Goal: Task Accomplishment & Management: Complete application form

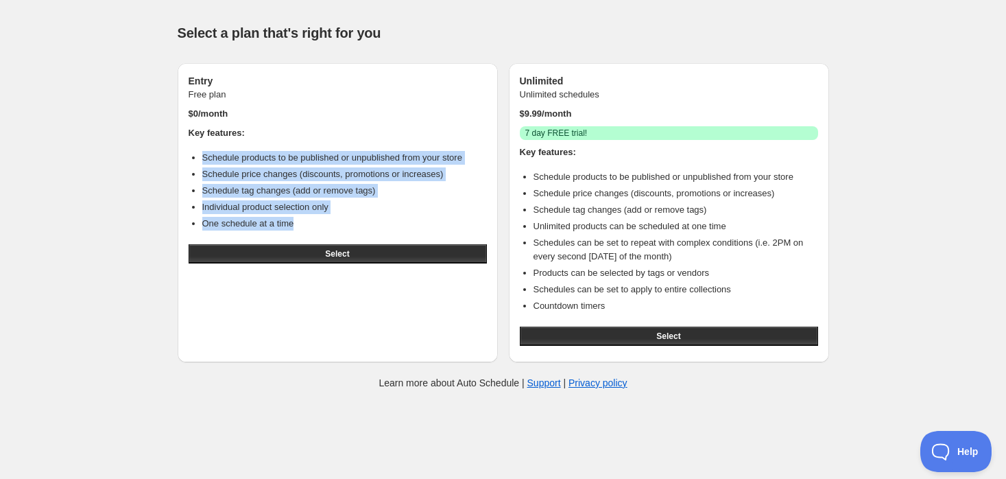
drag, startPoint x: 317, startPoint y: 220, endPoint x: 285, endPoint y: 180, distance: 51.2
click at [203, 158] on ul "Schedule products to be published or unpublished from your store Schedule price…" at bounding box center [338, 191] width 298 height 80
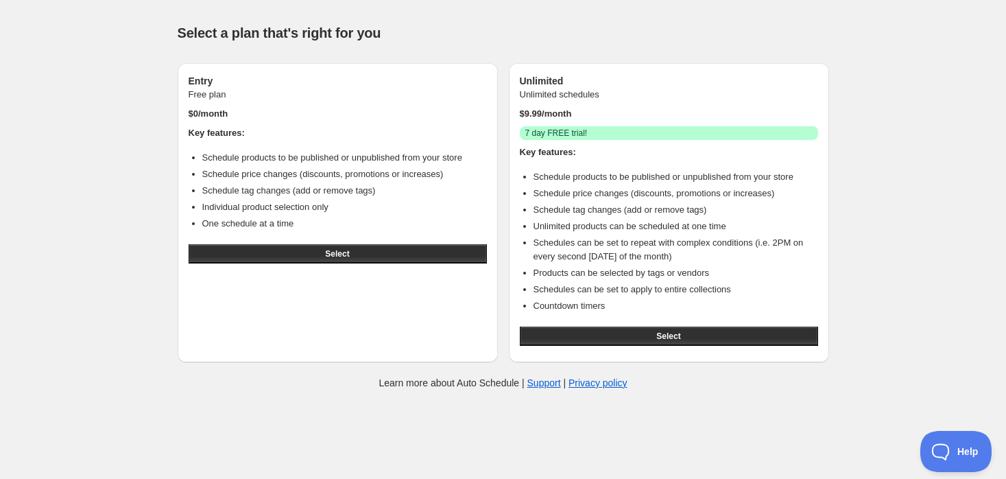
click at [942, 189] on div "Help & support Select a plan that's right for you Entry Free plan $ 0 /month Ke…" at bounding box center [503, 204] width 1006 height 409
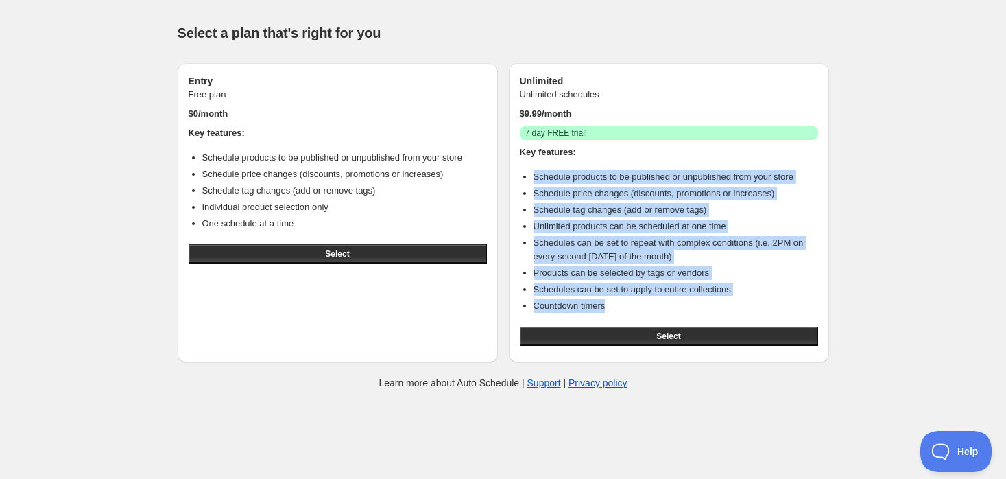
drag, startPoint x: 612, startPoint y: 309, endPoint x: 517, endPoint y: 180, distance: 159.9
click at [517, 180] on div "Unlimited Unlimited schedules $ 9.99 /month Success 7 day FREE trial! Key featu…" at bounding box center [669, 212] width 320 height 299
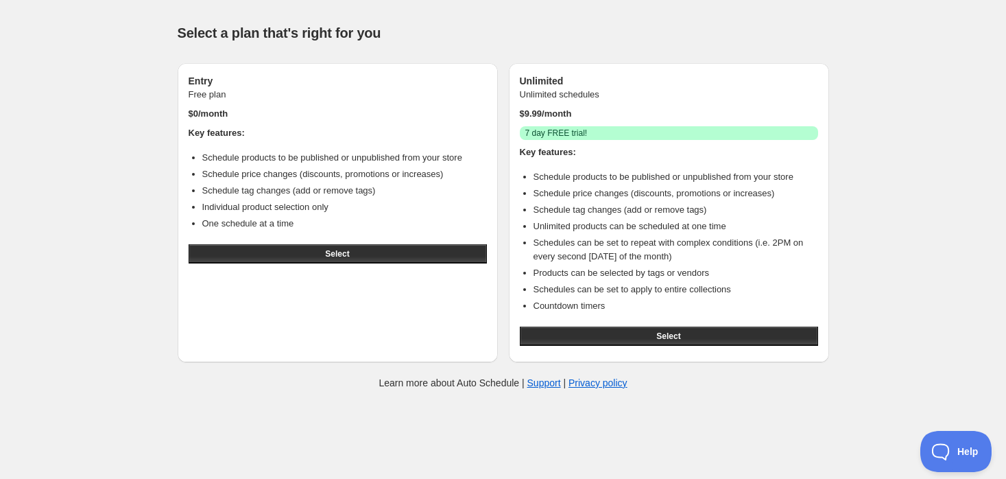
click at [440, 184] on li "Schedule tag changes (add or remove tags)" at bounding box center [344, 191] width 285 height 14
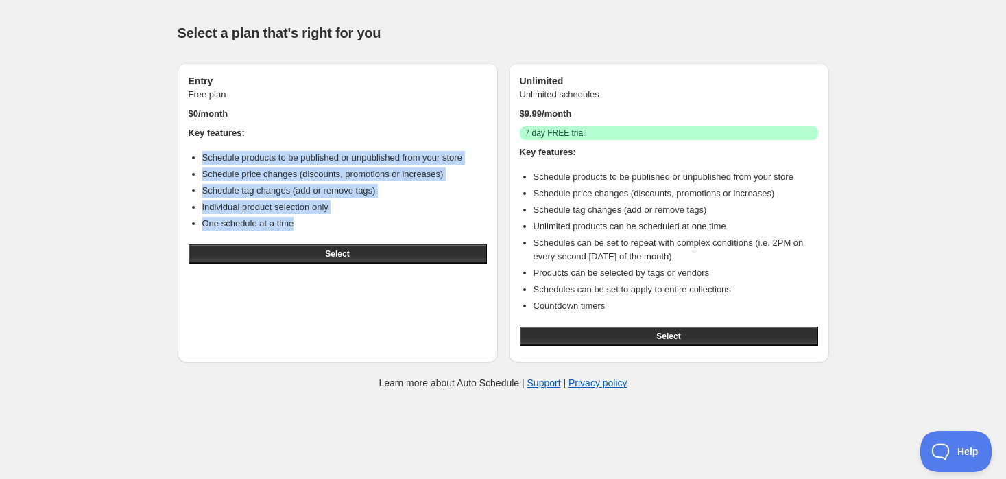
drag, startPoint x: 371, startPoint y: 226, endPoint x: 182, endPoint y: 155, distance: 202.0
click at [182, 155] on div "Entry Free plan $ 0 /month Key features: Schedule products to be published or u…" at bounding box center [338, 212] width 320 height 299
drag, startPoint x: 631, startPoint y: 335, endPoint x: 639, endPoint y: 346, distance: 13.2
click at [631, 335] on button "Select" at bounding box center [669, 335] width 298 height 19
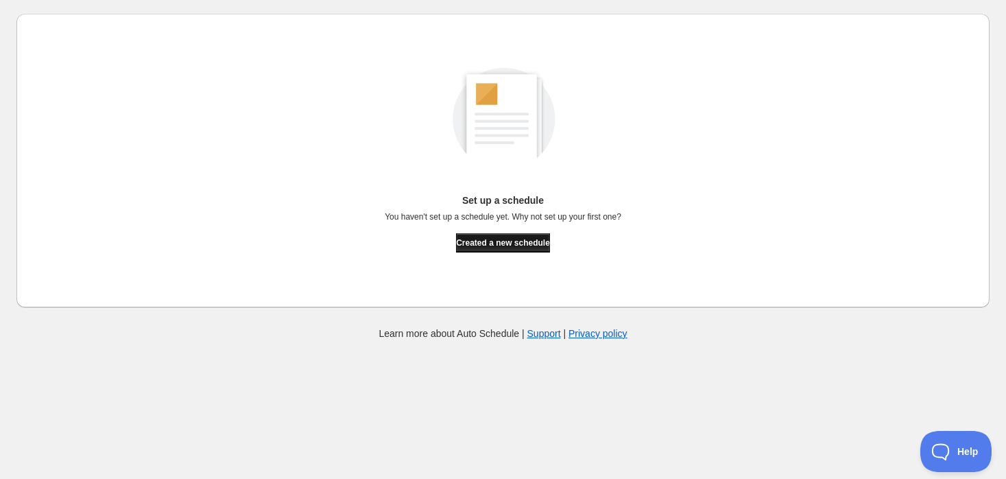
click at [497, 243] on span "Created a new schedule" at bounding box center [503, 242] width 94 height 11
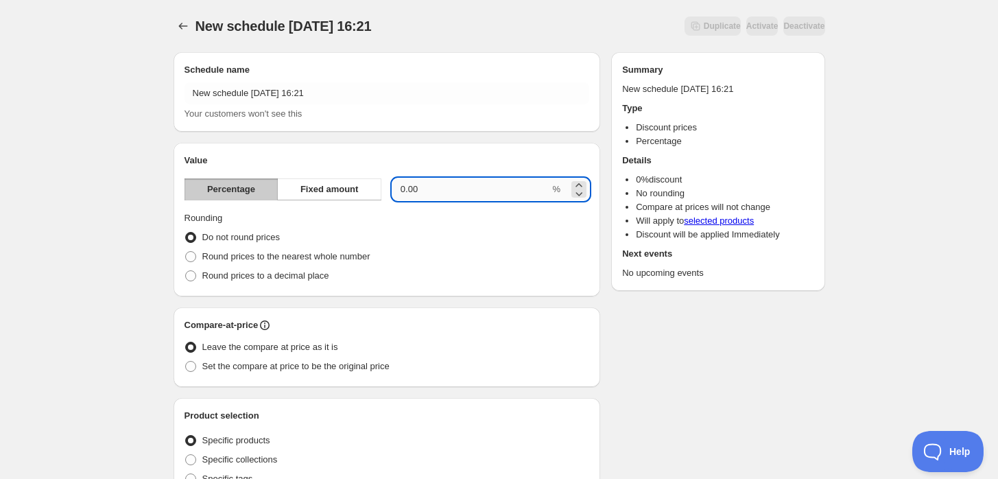
click at [433, 194] on input "0.00" at bounding box center [471, 189] width 158 height 22
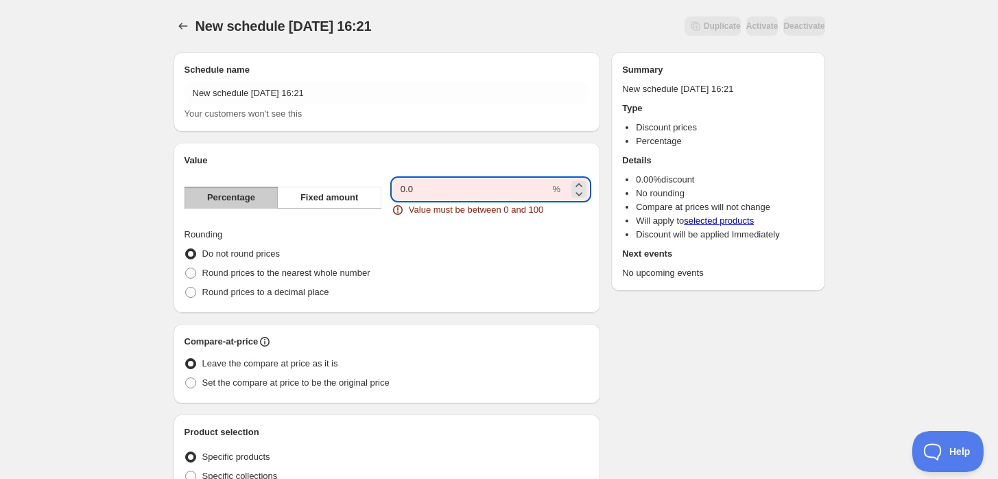
type input "0"
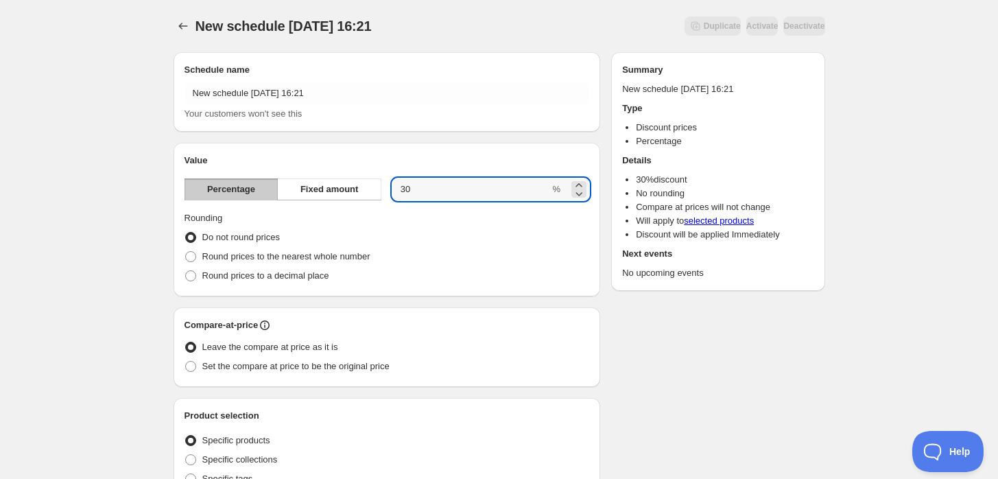
type input "30"
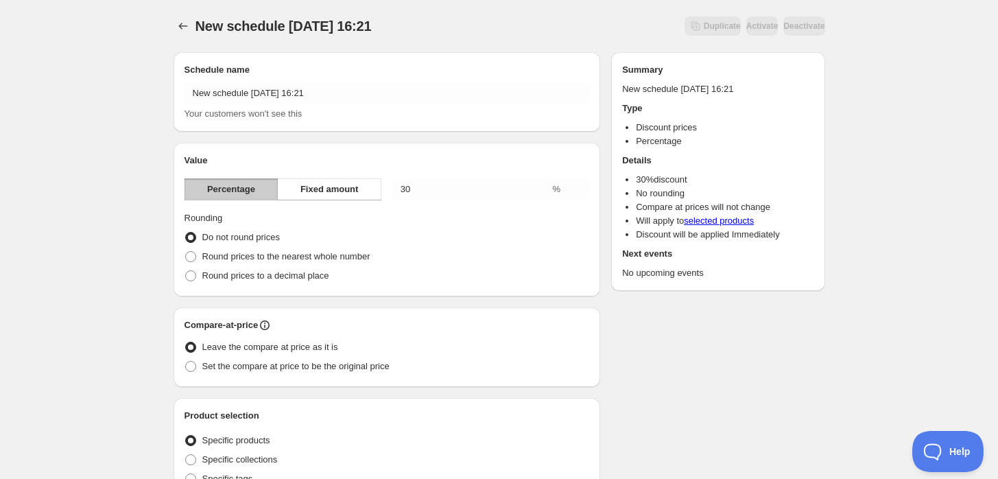
click at [505, 241] on div "Do not round prices" at bounding box center [386, 237] width 405 height 19
click at [296, 258] on span "Round prices to the nearest whole number" at bounding box center [286, 256] width 168 height 10
click at [186, 252] on input "Round prices to the nearest whole number" at bounding box center [185, 251] width 1 height 1
radio input "true"
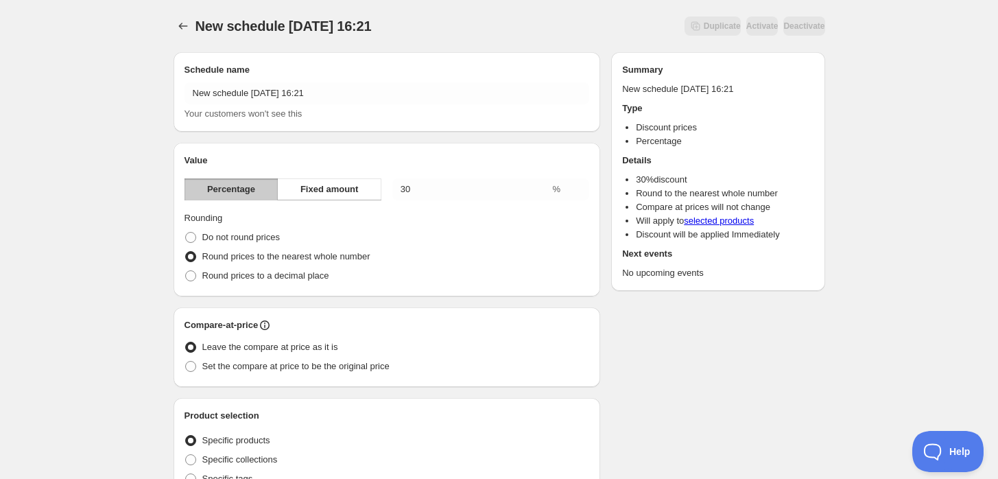
click at [521, 240] on div "Do not round prices" at bounding box center [386, 237] width 405 height 19
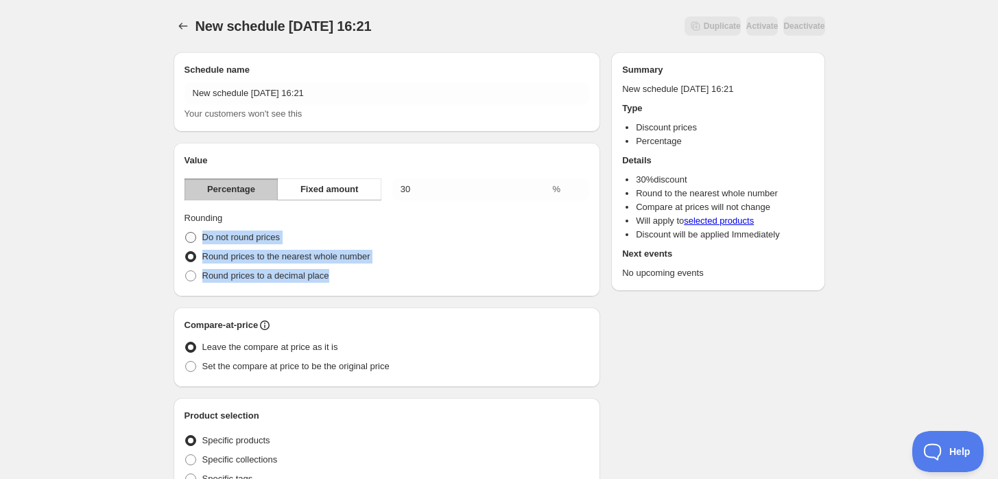
drag, startPoint x: 372, startPoint y: 276, endPoint x: 191, endPoint y: 241, distance: 183.7
click at [191, 241] on ul "Do not round prices Round prices to the nearest whole number Round prices to a …" at bounding box center [386, 257] width 405 height 58
click at [407, 258] on div "Round prices to the nearest whole number" at bounding box center [386, 256] width 405 height 19
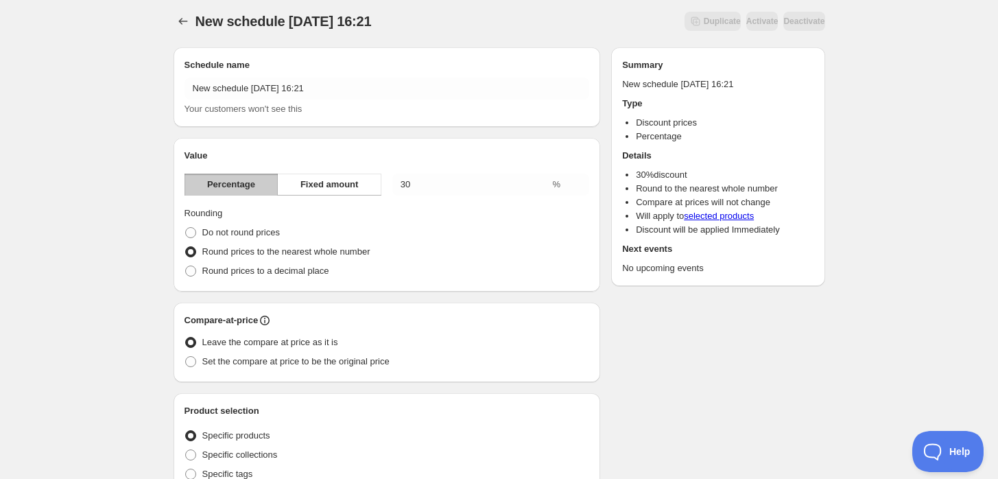
scroll to position [76, 0]
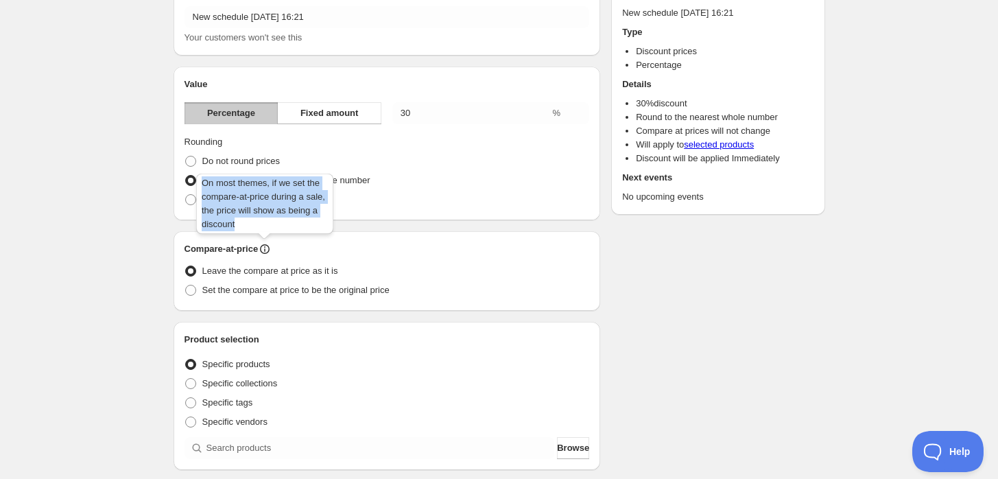
drag, startPoint x: 258, startPoint y: 221, endPoint x: 200, endPoint y: 186, distance: 67.7
click at [200, 186] on div "On most themes, if we set the compare-at-price during a sale, the price will sh…" at bounding box center [264, 206] width 143 height 71
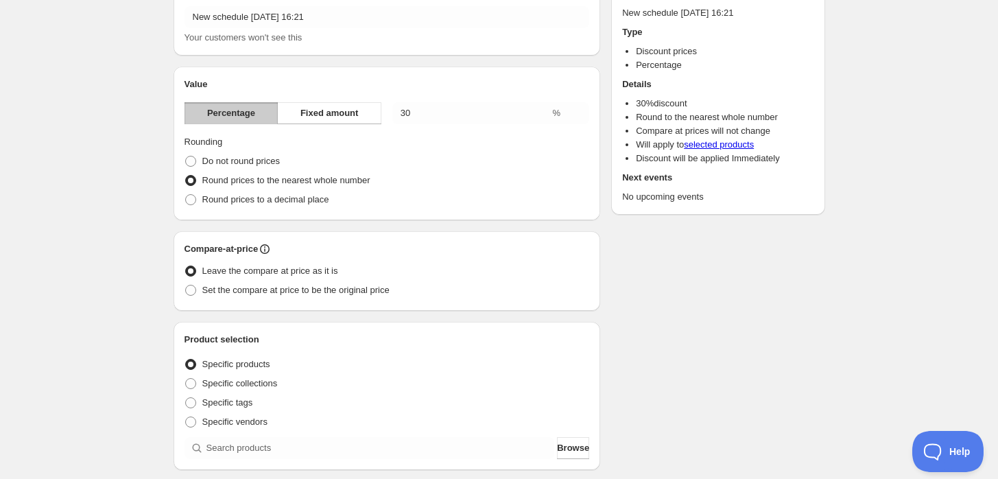
click at [402, 277] on div "Leave the compare at price as it is" at bounding box center [386, 270] width 405 height 19
drag, startPoint x: 354, startPoint y: 268, endPoint x: 201, endPoint y: 270, distance: 153.6
click at [201, 270] on div "Leave the compare at price as it is" at bounding box center [386, 270] width 405 height 19
drag, startPoint x: 410, startPoint y: 291, endPoint x: 203, endPoint y: 290, distance: 207.1
click at [203, 290] on div "Set the compare at price to be the original price" at bounding box center [386, 289] width 405 height 19
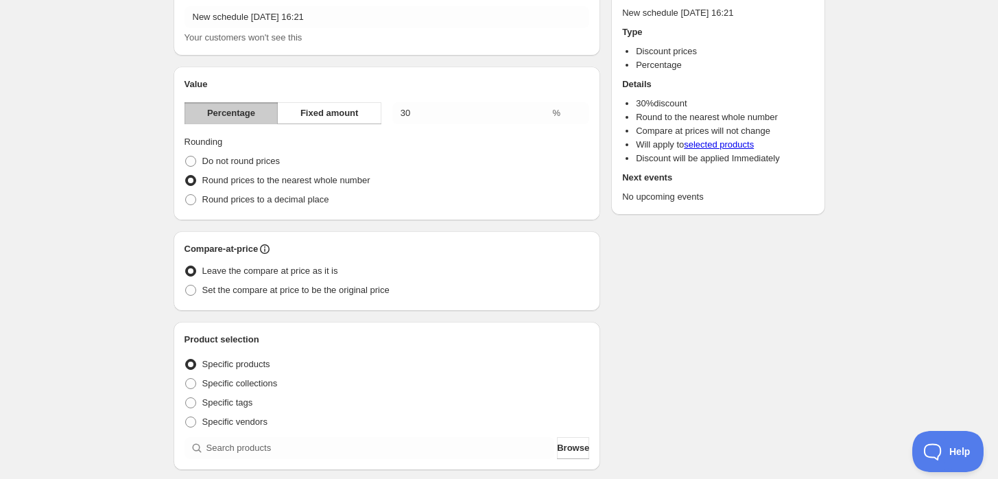
click at [357, 262] on div "Leave the compare at price as it is" at bounding box center [386, 270] width 405 height 19
drag, startPoint x: 383, startPoint y: 278, endPoint x: 200, endPoint y: 268, distance: 182.6
click at [200, 268] on div "Leave the compare at price as it is" at bounding box center [386, 270] width 405 height 19
click at [200, 268] on label "Leave the compare at price as it is" at bounding box center [261, 270] width 154 height 19
click at [186, 266] on input "Leave the compare at price as it is" at bounding box center [185, 265] width 1 height 1
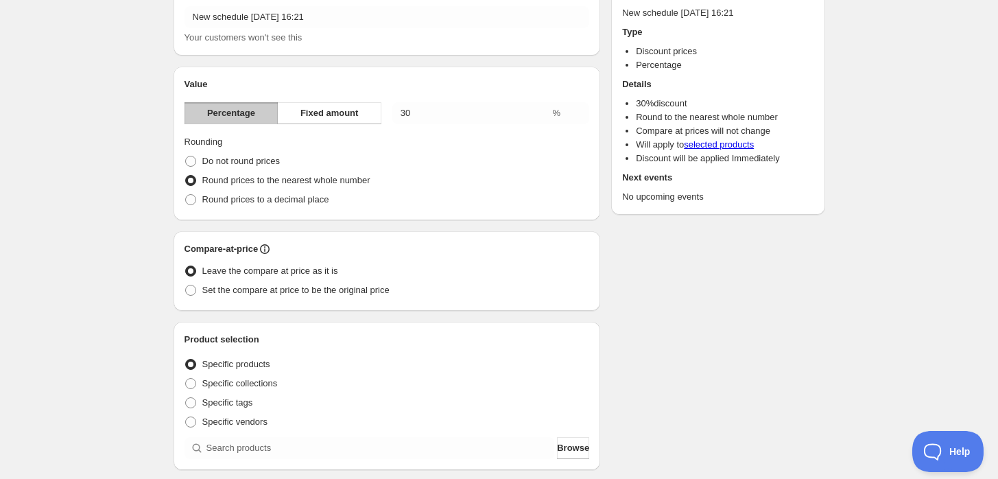
drag, startPoint x: 217, startPoint y: 269, endPoint x: 395, endPoint y: 275, distance: 178.4
click at [398, 276] on div "Leave the compare at price as it is" at bounding box center [386, 270] width 405 height 19
drag, startPoint x: 375, startPoint y: 274, endPoint x: 197, endPoint y: 275, distance: 177.6
click at [197, 275] on div "Leave the compare at price as it is" at bounding box center [386, 270] width 405 height 19
click at [677, 354] on div "Schedule name New schedule [DATE] 16:21 Your customers won't see this Value Per…" at bounding box center [494, 438] width 662 height 946
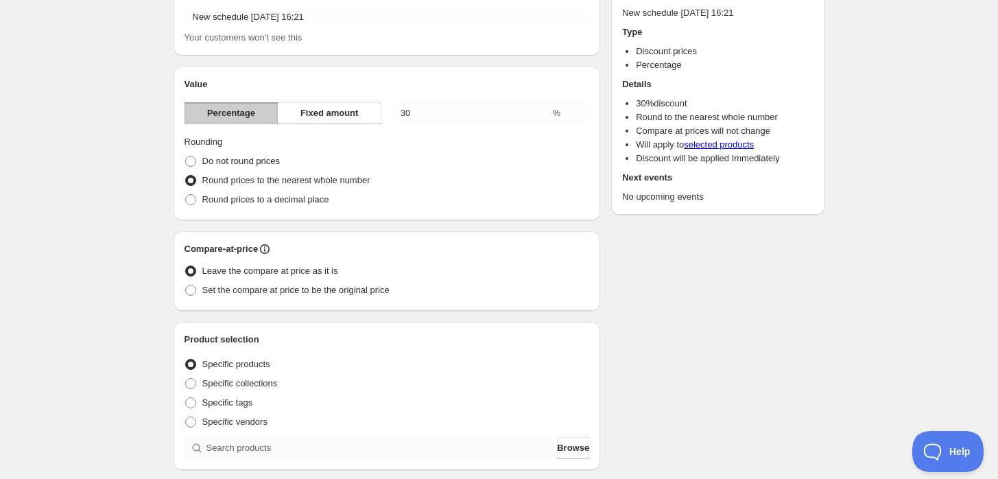
scroll to position [228, 0]
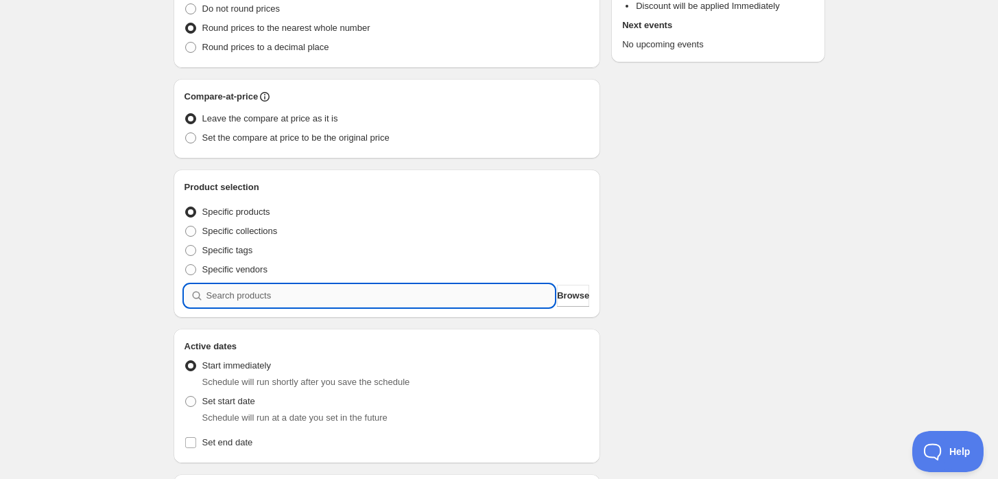
click at [271, 295] on input "search" at bounding box center [380, 296] width 348 height 22
type input "m"
type input "a"
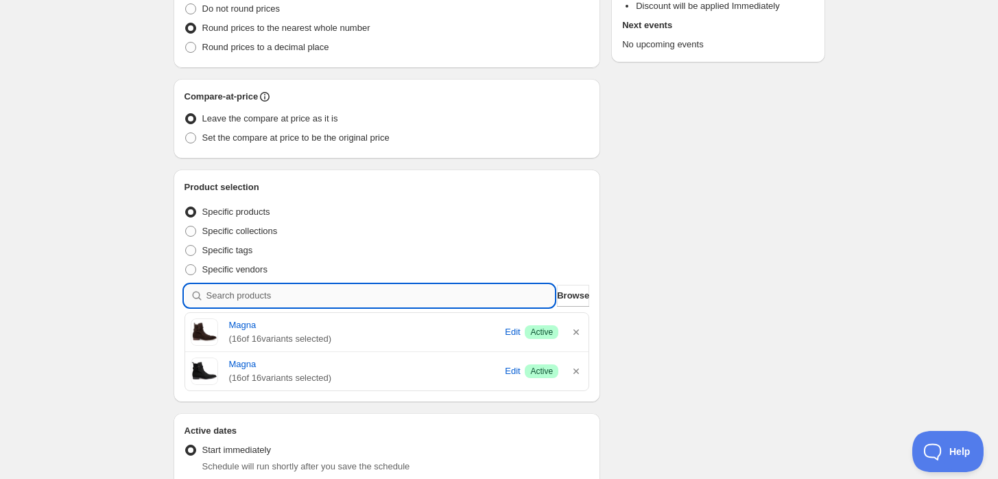
click at [370, 303] on input "search" at bounding box center [380, 296] width 348 height 22
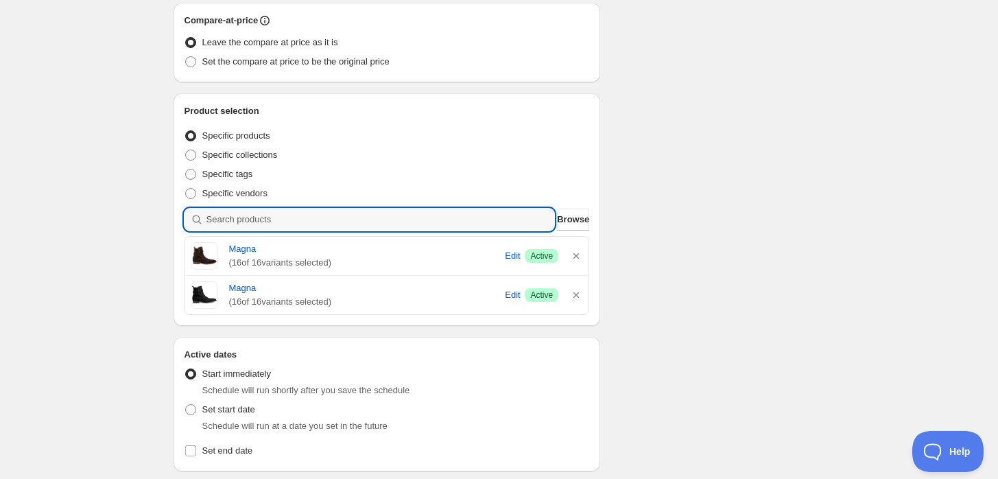
type input "v"
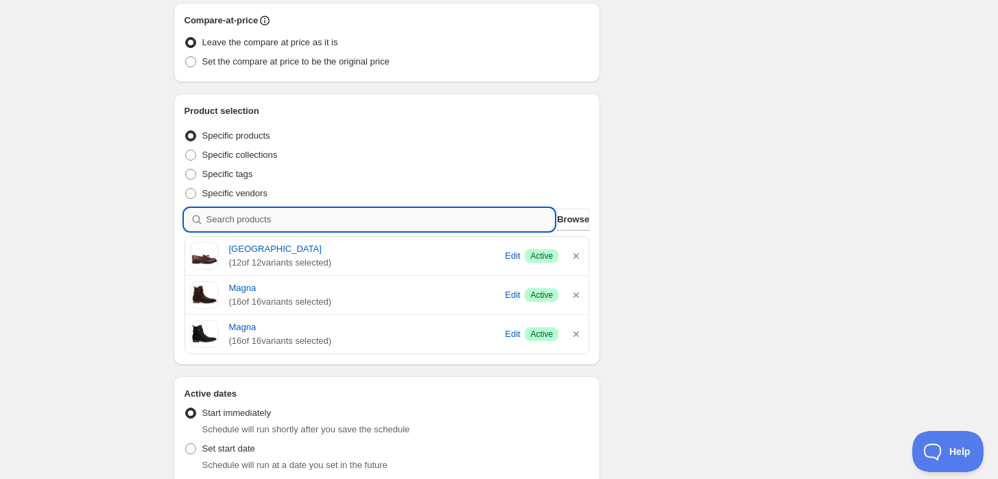
click at [389, 228] on input "search" at bounding box center [380, 219] width 348 height 22
click at [394, 225] on input "search" at bounding box center [380, 219] width 348 height 22
type input "t"
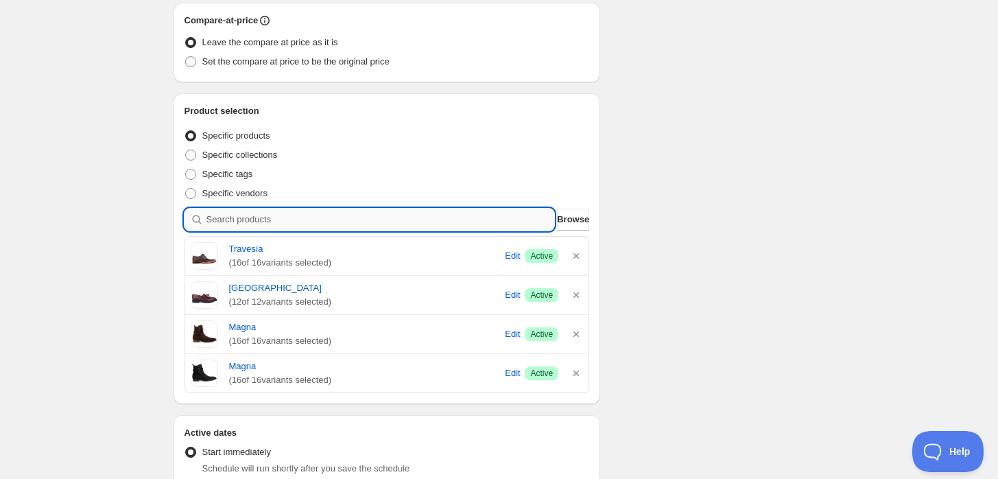
click at [265, 210] on input "search" at bounding box center [380, 219] width 348 height 22
type input "p"
type input "a"
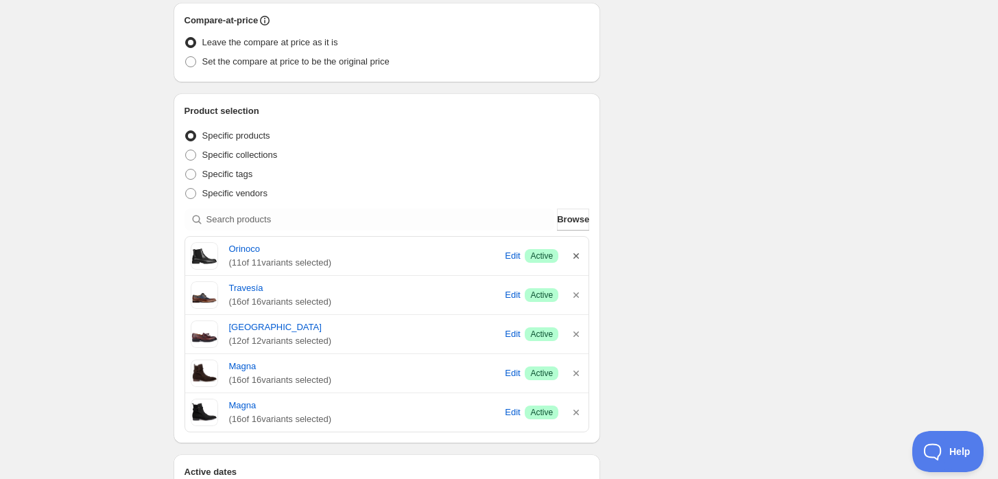
click at [573, 259] on icon "button" at bounding box center [576, 256] width 14 height 14
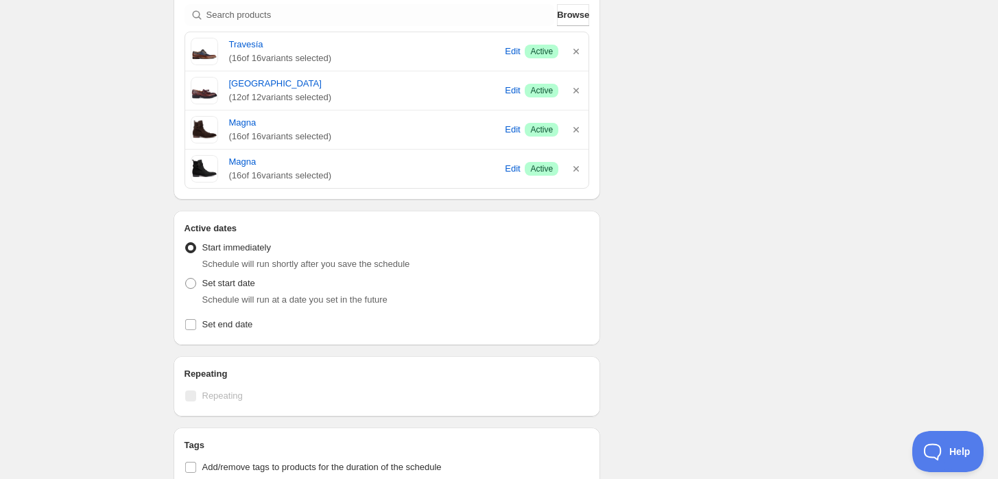
scroll to position [533, 0]
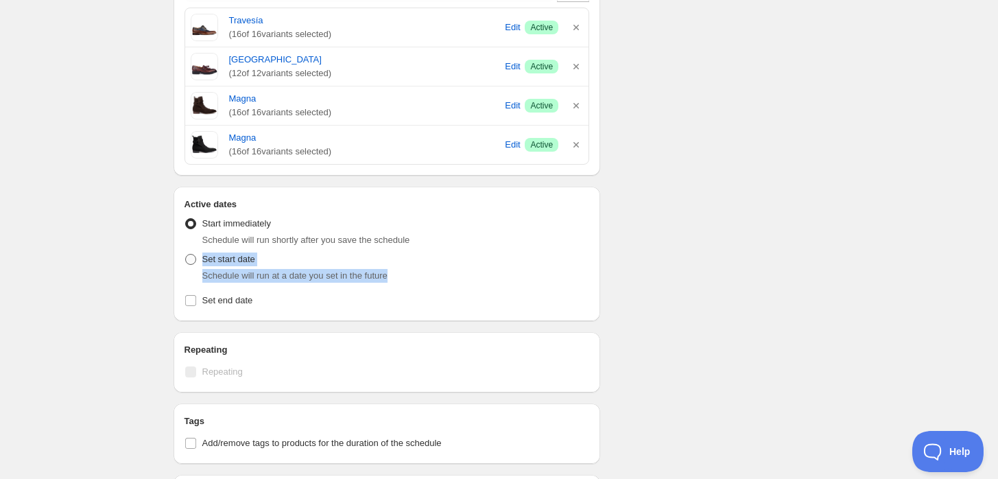
drag, startPoint x: 397, startPoint y: 272, endPoint x: 193, endPoint y: 259, distance: 204.7
click at [193, 259] on div "Set start date Schedule will run at a date you set in the future" at bounding box center [386, 266] width 405 height 33
drag, startPoint x: 417, startPoint y: 291, endPoint x: 354, endPoint y: 313, distance: 66.6
click at [417, 291] on label "Set end date" at bounding box center [386, 300] width 405 height 19
click at [196, 295] on input "Set end date" at bounding box center [190, 300] width 11 height 11
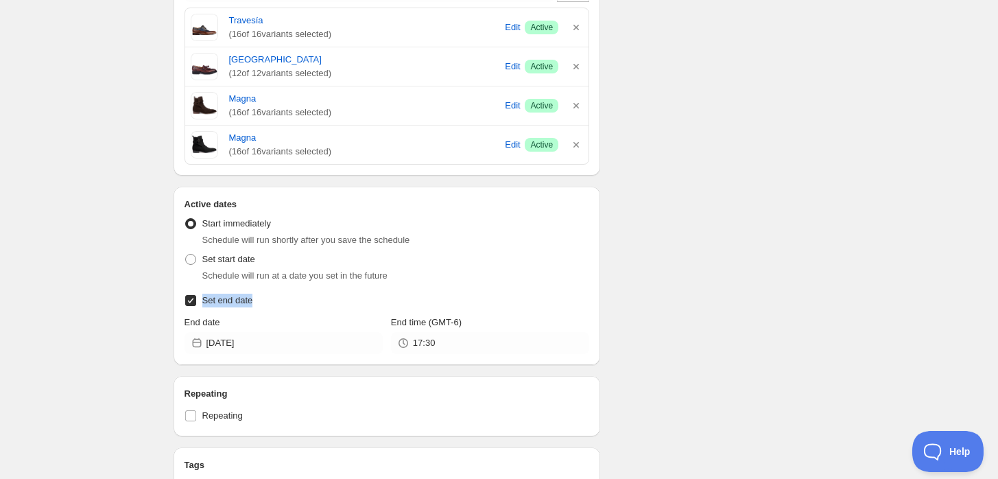
drag, startPoint x: 281, startPoint y: 309, endPoint x: 202, endPoint y: 303, distance: 79.8
click at [202, 303] on div "Active Date Type Start immediately Schedule will run shortly after you save the…" at bounding box center [386, 282] width 405 height 143
click at [768, 218] on div "Schedule name New schedule [DATE] 16:21 Your customers won't see this Value Per…" at bounding box center [494, 84] width 662 height 1153
click at [192, 298] on input "Set end date" at bounding box center [190, 300] width 11 height 11
checkbox input "false"
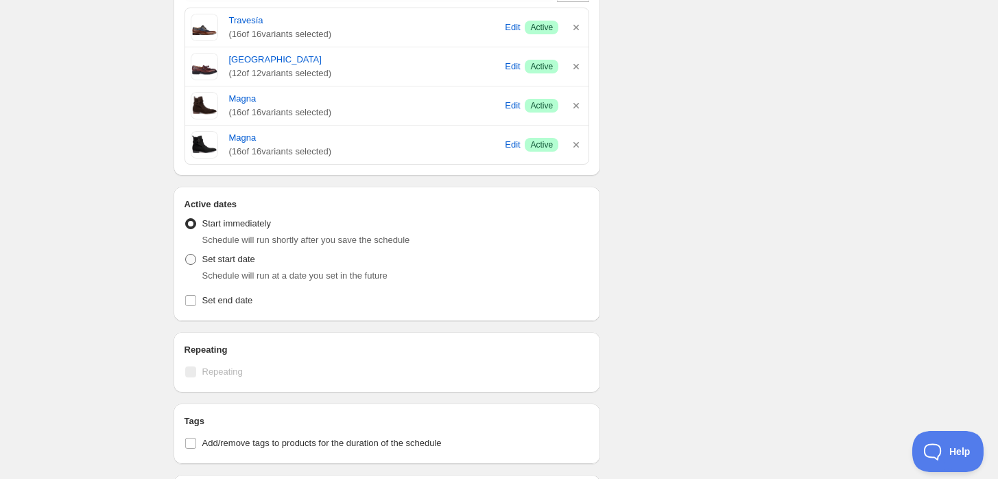
click at [185, 263] on span at bounding box center [190, 259] width 11 height 11
click at [185, 254] on input "Set start date" at bounding box center [185, 254] width 1 height 1
radio input "true"
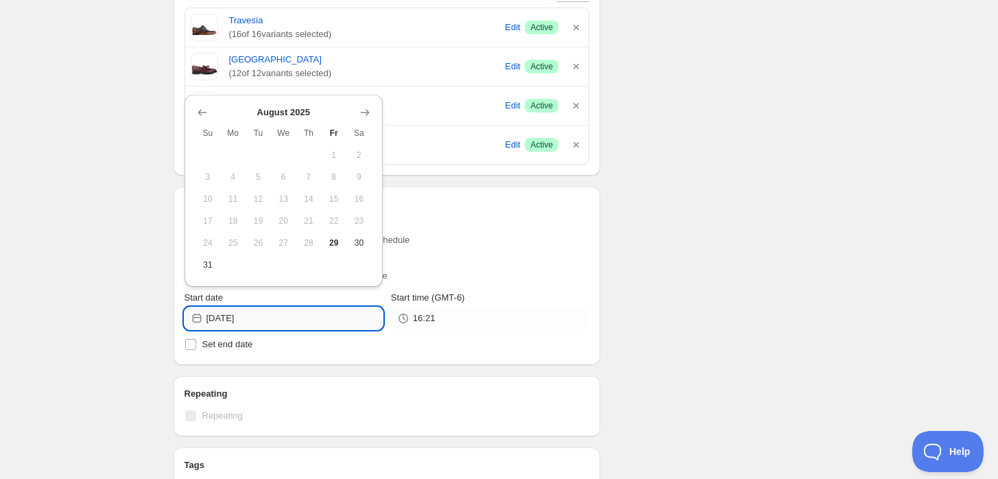
click at [261, 322] on input "[DATE]" at bounding box center [294, 318] width 176 height 22
click at [349, 243] on button "30" at bounding box center [358, 243] width 25 height 22
type input "[DATE]"
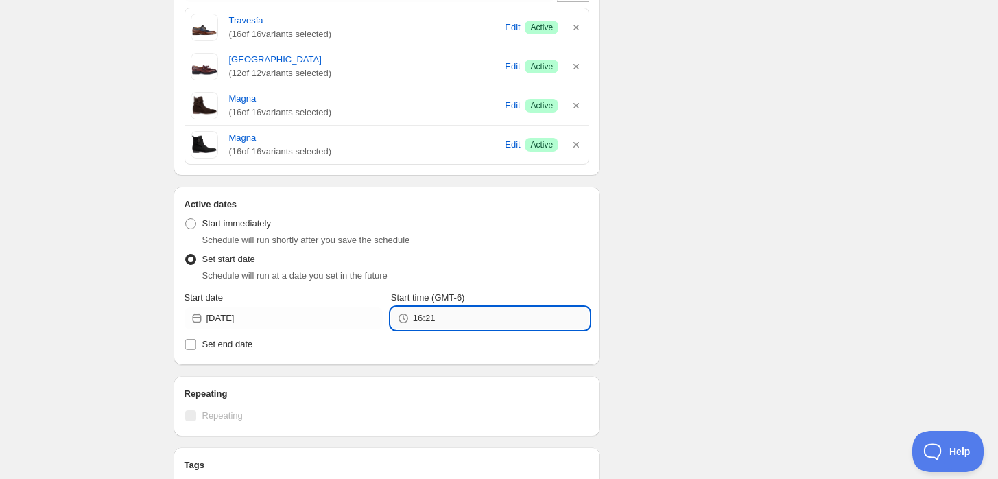
click at [549, 317] on input "16:21" at bounding box center [501, 318] width 176 height 22
click at [459, 311] on input "16:21" at bounding box center [501, 318] width 176 height 22
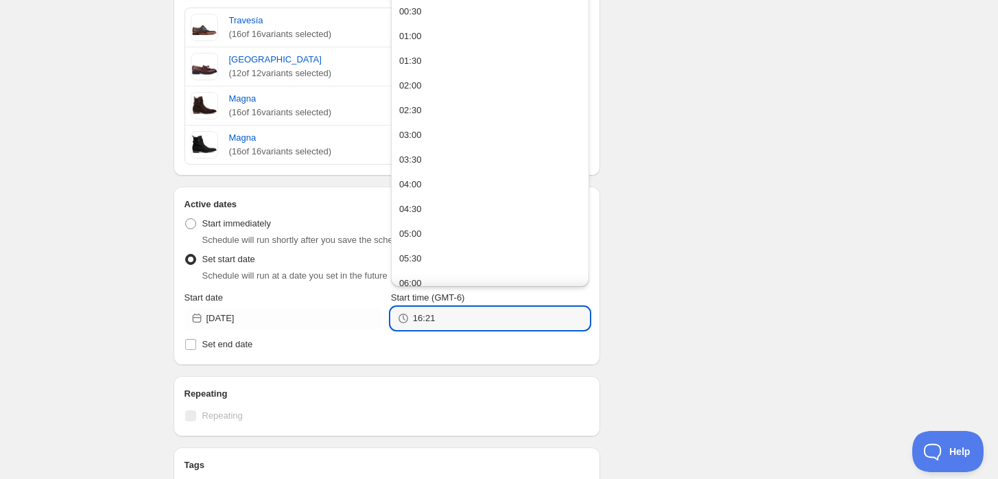
scroll to position [457, 0]
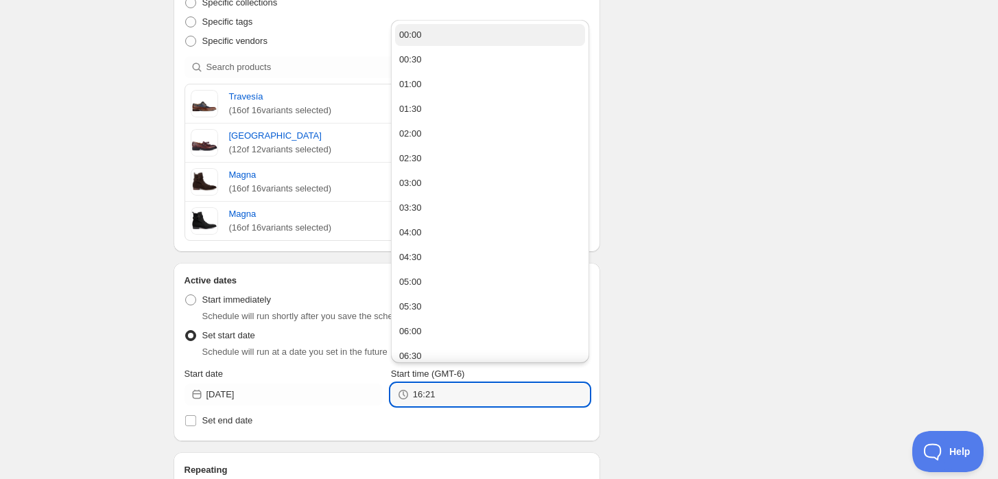
click at [410, 43] on button "00:00" at bounding box center [490, 35] width 190 height 22
type input "00:00"
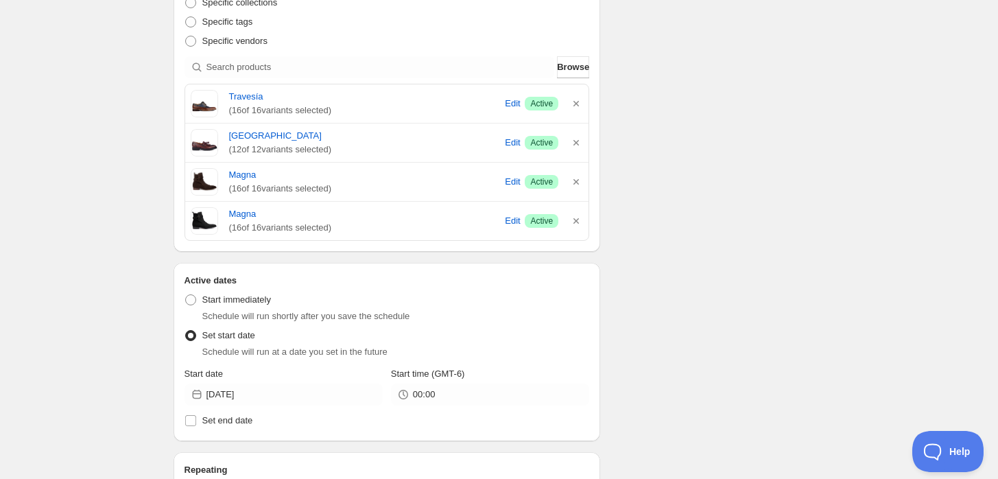
click at [660, 307] on div "Schedule name New schedule [DATE] 16:21 Your customers won't see this Value Per…" at bounding box center [494, 160] width 662 height 1153
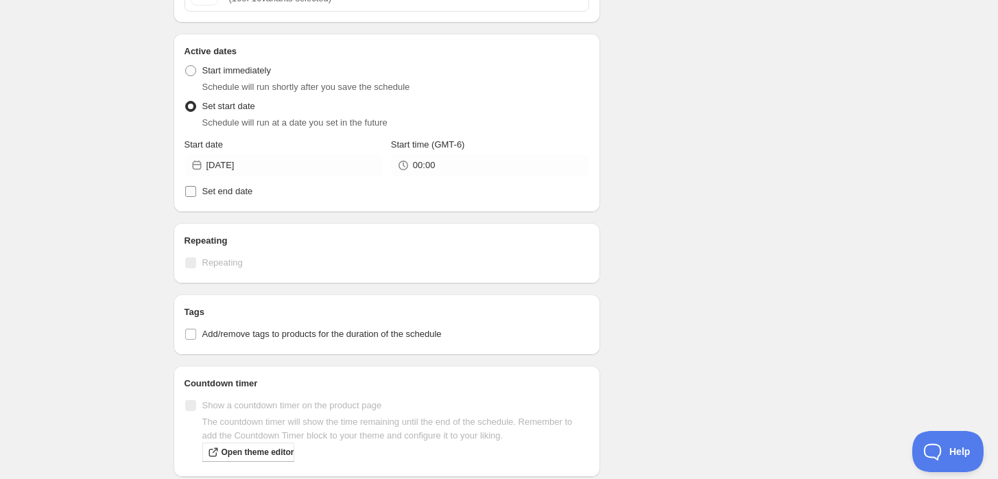
click at [226, 187] on span "Set end date" at bounding box center [227, 191] width 51 height 10
click at [196, 187] on input "Set end date" at bounding box center [190, 191] width 11 height 11
checkbox input "true"
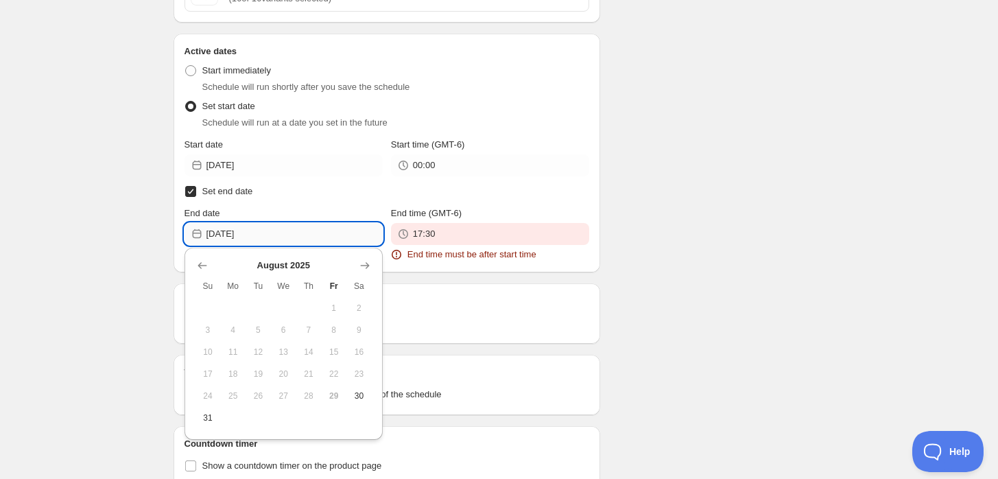
click at [279, 237] on input "[DATE]" at bounding box center [294, 234] width 176 height 22
click at [365, 266] on icon "Show next month, September 2025" at bounding box center [365, 265] width 14 height 14
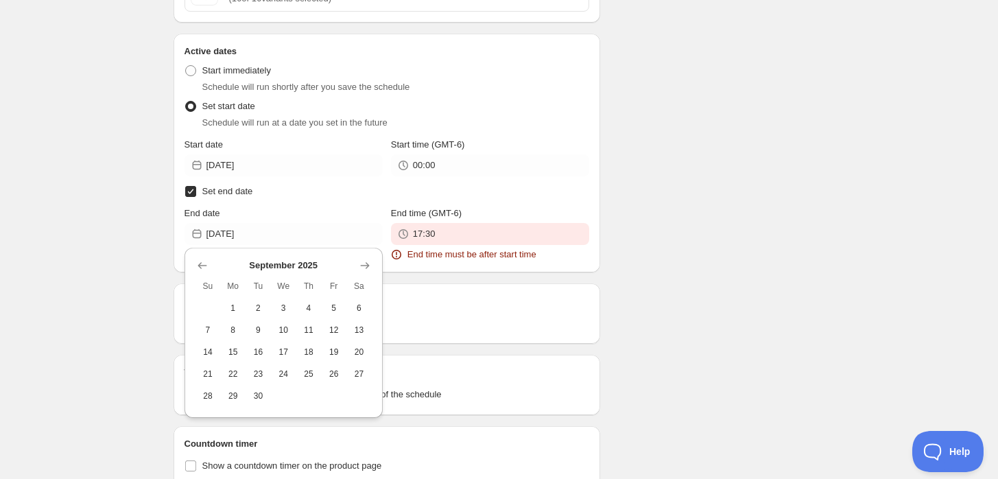
drag, startPoint x: 251, startPoint y: 402, endPoint x: 282, endPoint y: 398, distance: 31.0
click at [252, 402] on button "30" at bounding box center [257, 396] width 25 height 22
type input "[DATE]"
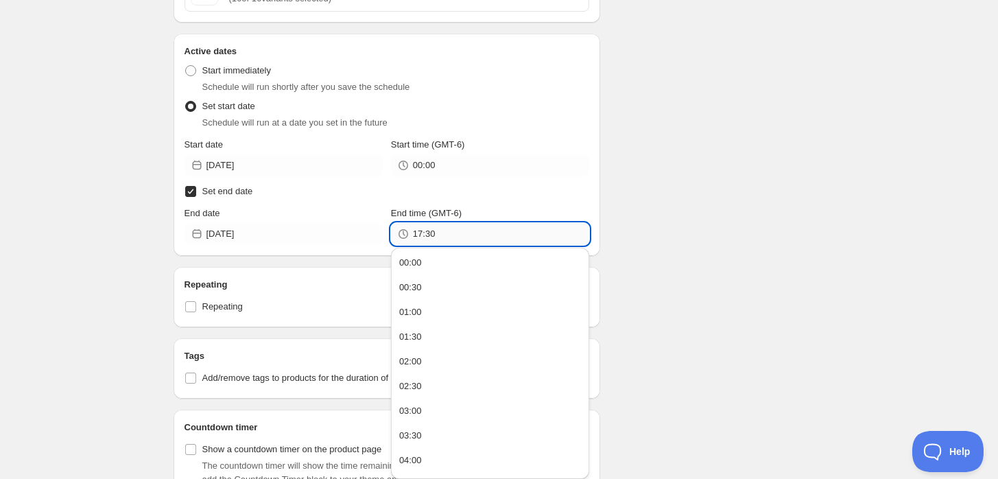
click at [450, 237] on input "17:30" at bounding box center [501, 234] width 176 height 22
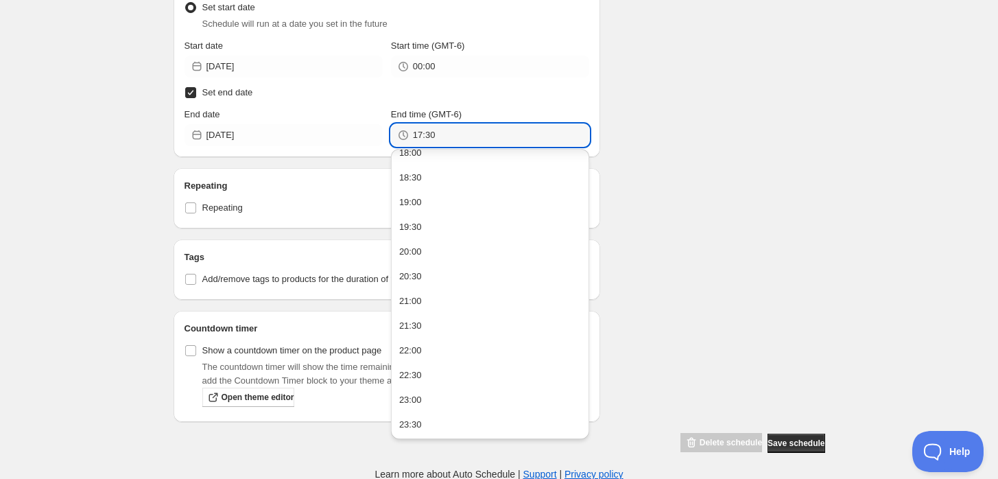
scroll to position [860, 0]
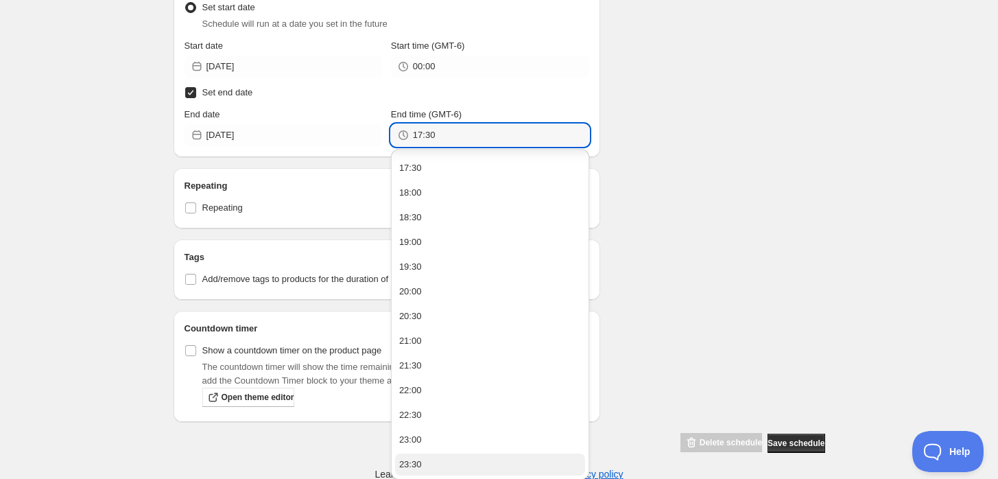
click at [463, 465] on button "23:30" at bounding box center [490, 464] width 190 height 22
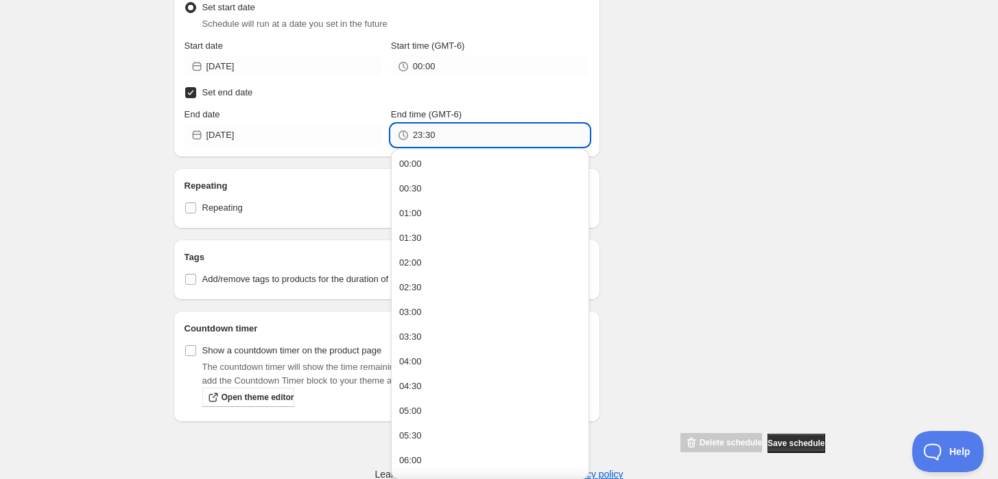
click at [524, 132] on input "23:30" at bounding box center [501, 135] width 176 height 22
type input "23:59"
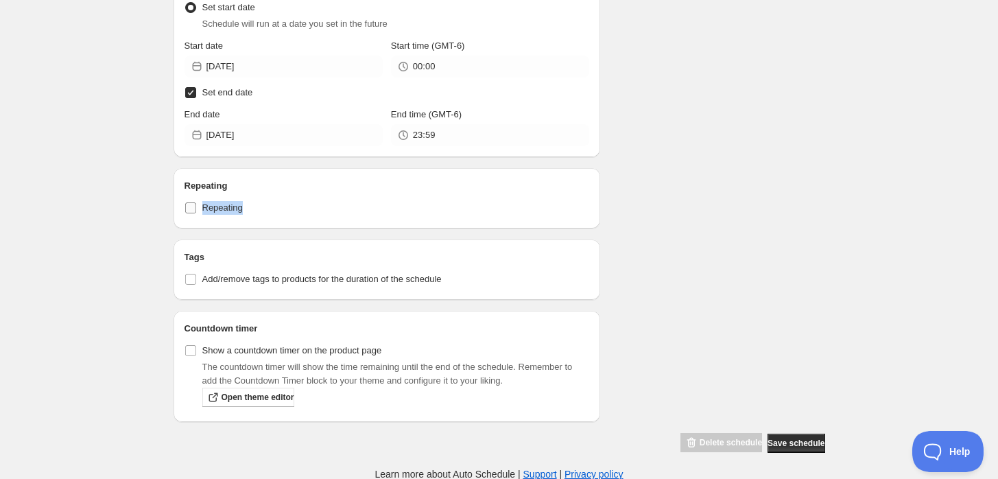
drag, startPoint x: 296, startPoint y: 210, endPoint x: 198, endPoint y: 213, distance: 98.1
click at [198, 213] on label "Repeating" at bounding box center [386, 207] width 405 height 19
click at [396, 274] on span "Add/remove tags to products for the duration of the schedule" at bounding box center [321, 279] width 239 height 10
click at [196, 274] on input "Add/remove tags to products for the duration of the schedule" at bounding box center [190, 279] width 11 height 11
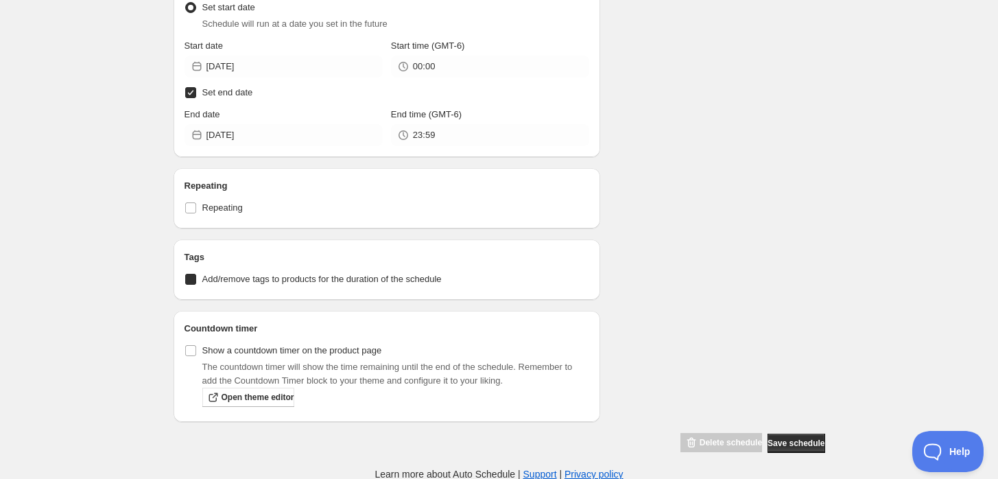
checkbox input "true"
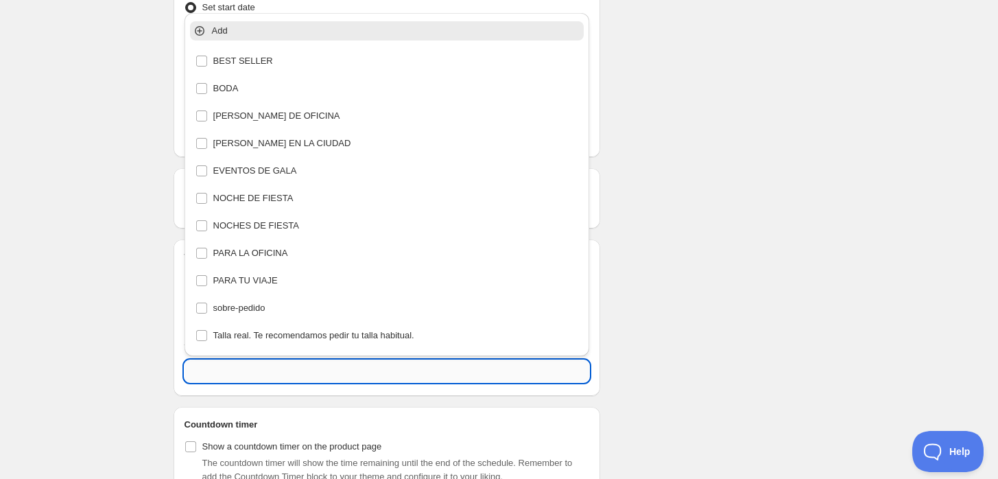
click at [310, 360] on input "text" at bounding box center [386, 371] width 405 height 22
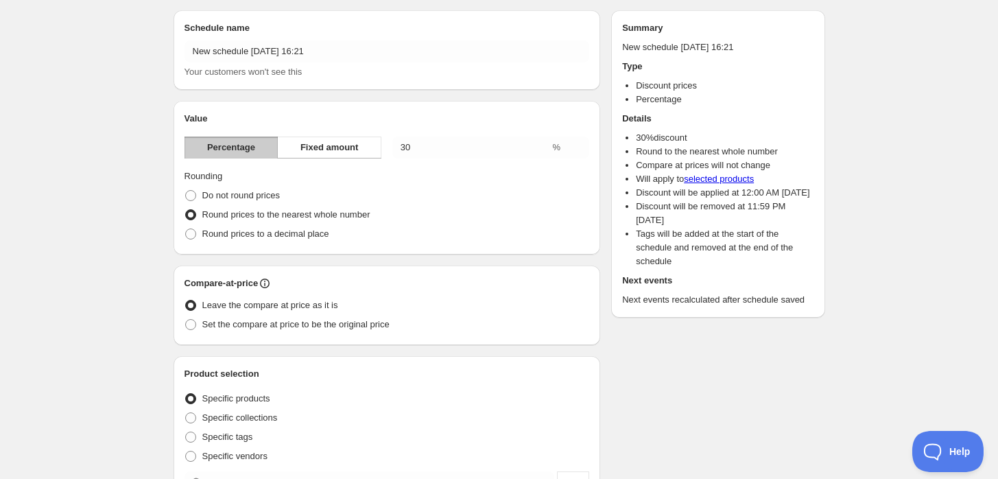
scroll to position [0, 0]
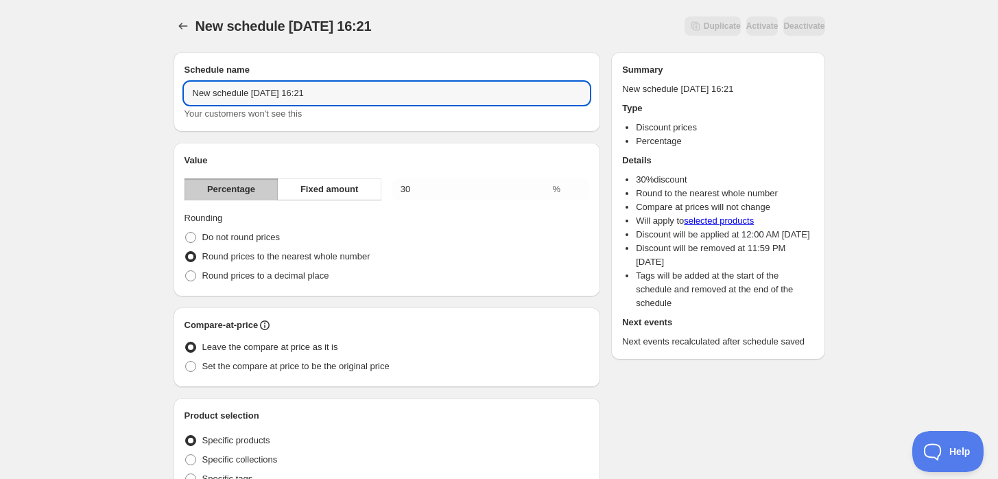
drag, startPoint x: 337, startPoint y: 94, endPoint x: -19, endPoint y: 104, distance: 355.3
click at [0, 104] on html "New schedule [DATE] 16:21. This page is ready New schedule [DATE] 16:21 Duplica…" at bounding box center [499, 239] width 998 height 479
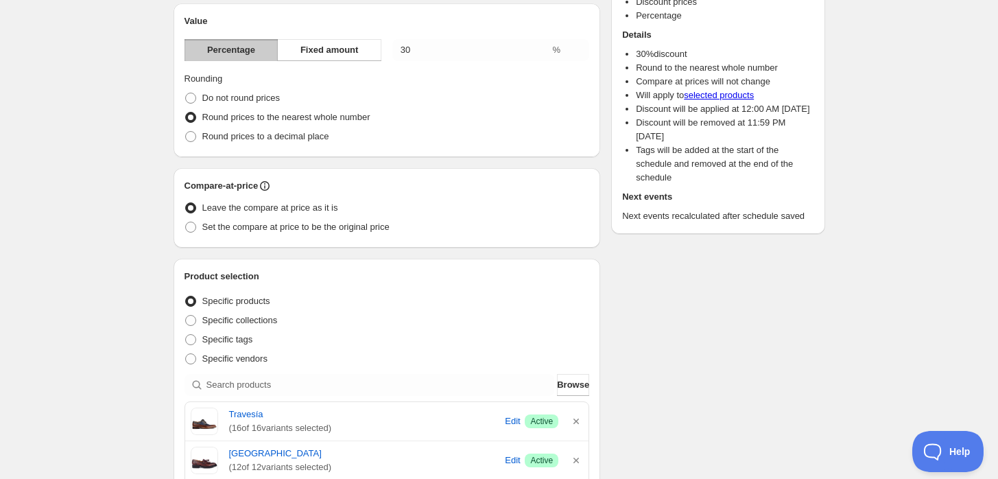
scroll to position [76, 0]
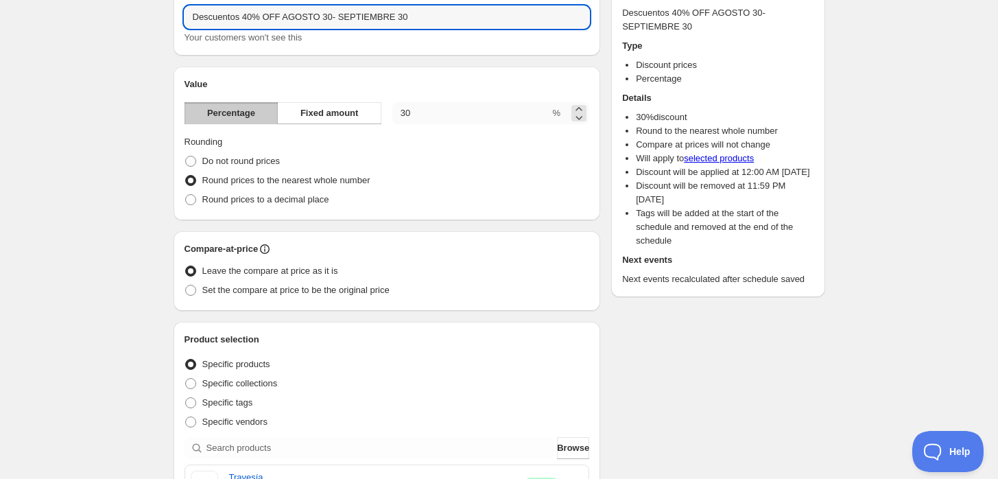
type input "Descuentos 40% OFF AGOSTO 30- SEPTIEMBRE 30"
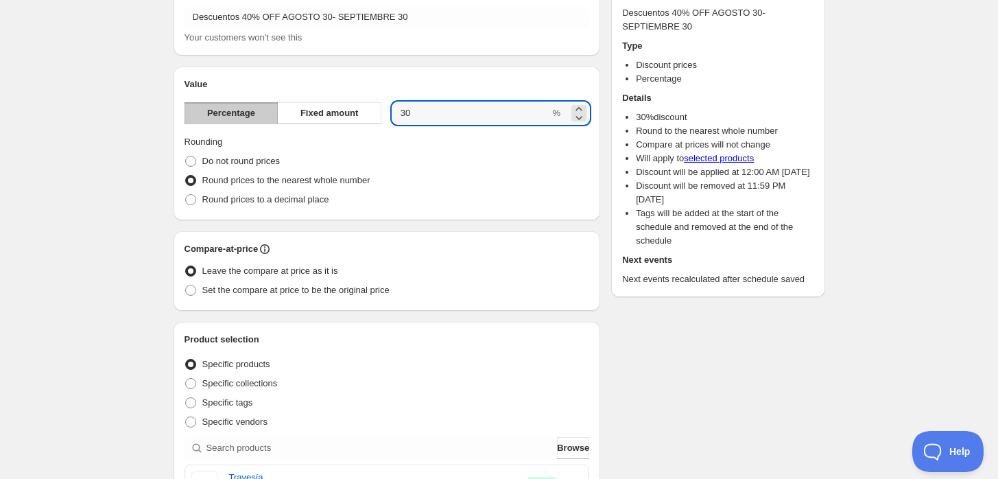
drag, startPoint x: 418, startPoint y: 113, endPoint x: 387, endPoint y: 118, distance: 30.5
click at [387, 118] on div "Percentage Fixed amount 30 %" at bounding box center [386, 113] width 405 height 22
type input "40"
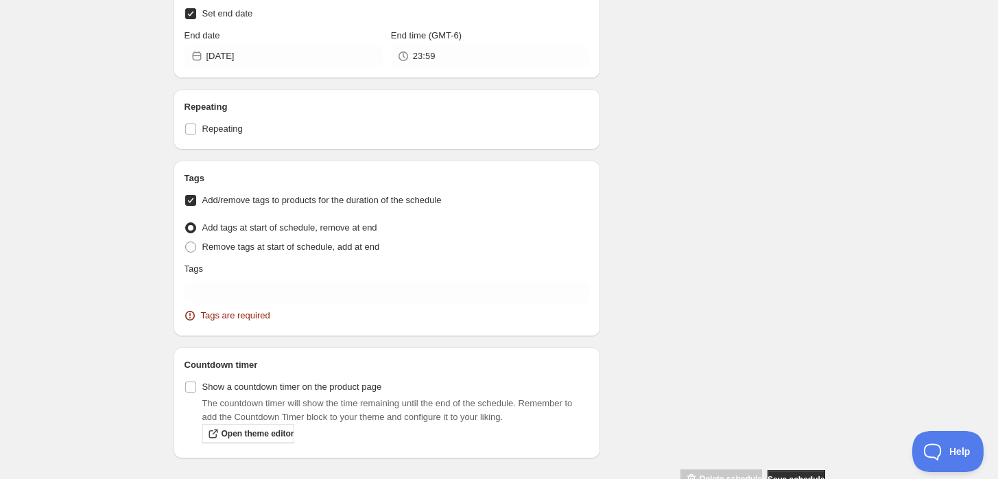
scroll to position [991, 0]
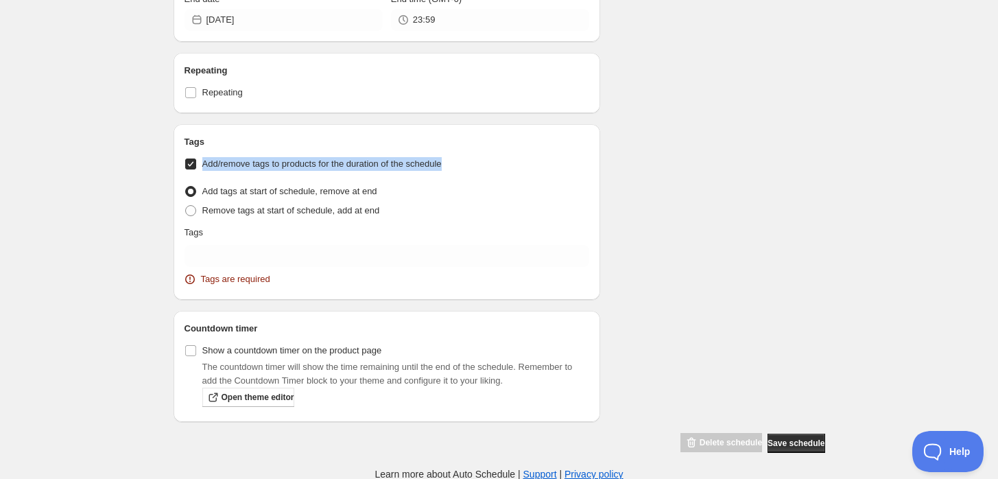
drag, startPoint x: 457, startPoint y: 165, endPoint x: 197, endPoint y: 152, distance: 259.5
click at [197, 152] on div "Tags Add/remove tags to products for the duration of the schedule Tag type Add …" at bounding box center [386, 212] width 405 height 154
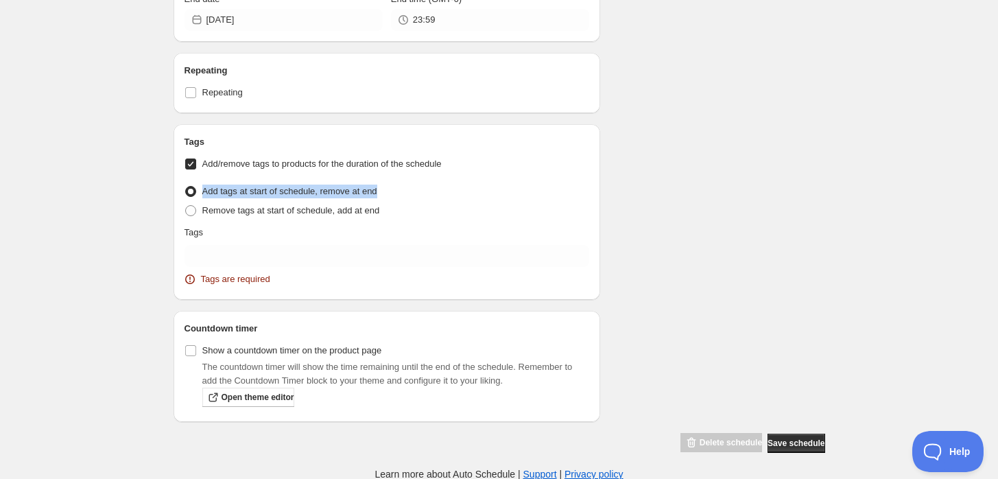
drag, startPoint x: 386, startPoint y: 192, endPoint x: 197, endPoint y: 191, distance: 188.6
click at [197, 191] on div "Add tags at start of schedule, remove at end" at bounding box center [386, 191] width 405 height 19
click at [418, 209] on div "Remove tags at start of schedule, add at end" at bounding box center [386, 210] width 405 height 19
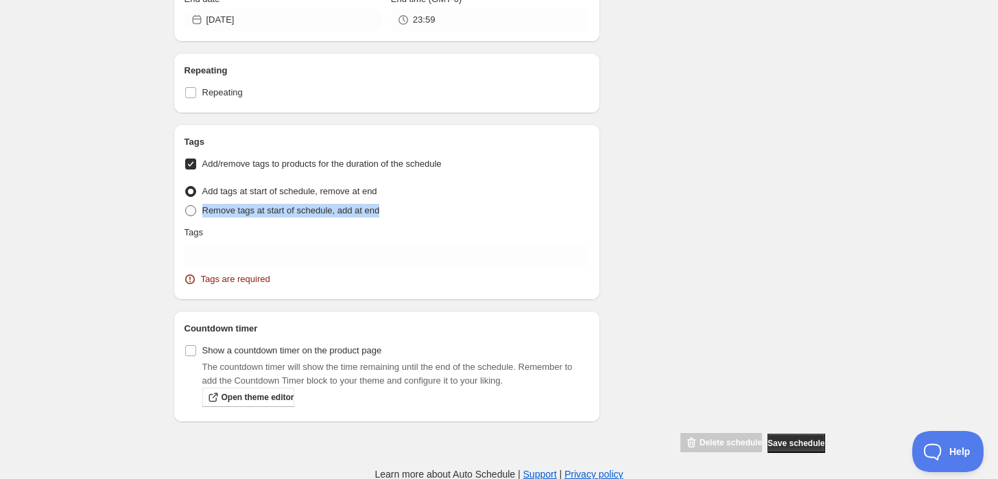
drag, startPoint x: 409, startPoint y: 209, endPoint x: 197, endPoint y: 200, distance: 211.4
click at [197, 201] on div "Remove tags at start of schedule, add at end" at bounding box center [386, 210] width 405 height 19
click at [191, 212] on span at bounding box center [190, 210] width 11 height 11
click at [186, 206] on input "Remove tags at start of schedule, add at end" at bounding box center [185, 205] width 1 height 1
radio input "true"
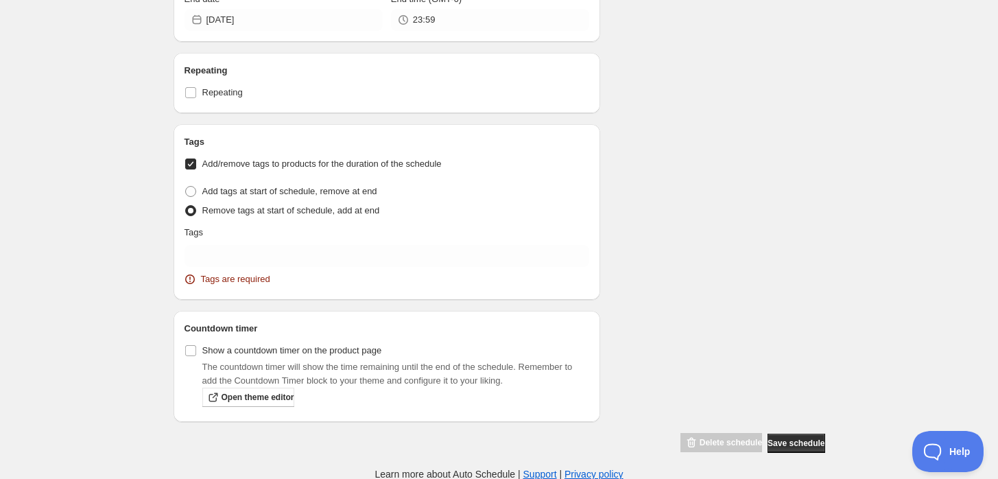
click at [507, 208] on div "Remove tags at start of schedule, add at end" at bounding box center [386, 210] width 405 height 19
drag, startPoint x: 362, startPoint y: 211, endPoint x: 204, endPoint y: 213, distance: 158.4
click at [204, 213] on div "Remove tags at start of schedule, add at end" at bounding box center [386, 210] width 405 height 19
click at [187, 206] on span at bounding box center [190, 210] width 11 height 11
click at [186, 206] on input "Remove tags at start of schedule, add at end" at bounding box center [185, 205] width 1 height 1
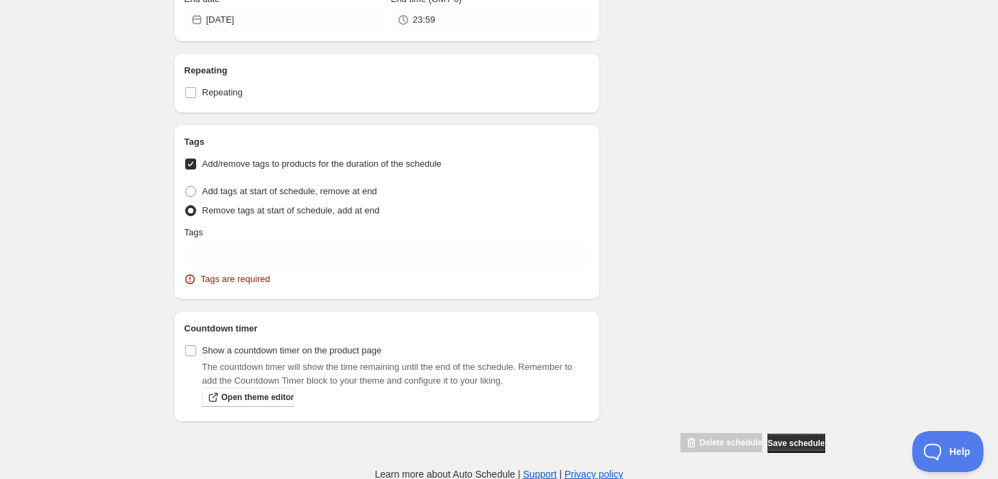
click at [192, 208] on span at bounding box center [190, 210] width 11 height 11
click at [186, 206] on input "Remove tags at start of schedule, add at end" at bounding box center [185, 205] width 1 height 1
click at [195, 191] on span at bounding box center [190, 191] width 11 height 11
click at [186, 187] on input "Add tags at start of schedule, remove at end" at bounding box center [185, 186] width 1 height 1
radio input "true"
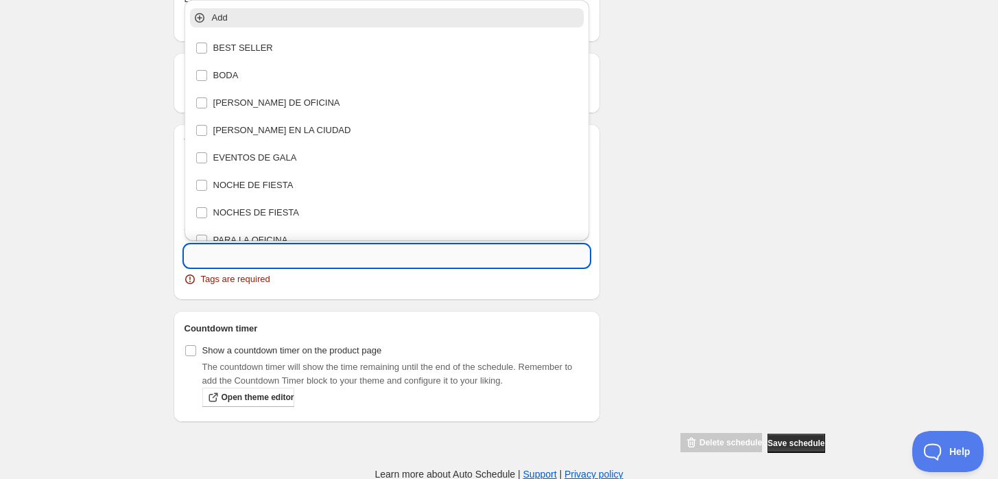
click at [269, 250] on input "text" at bounding box center [386, 256] width 405 height 22
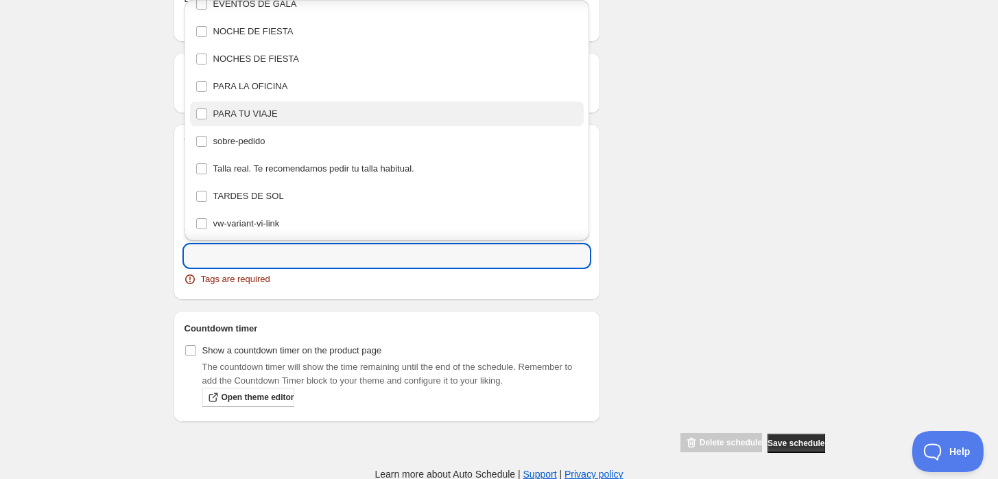
scroll to position [0, 0]
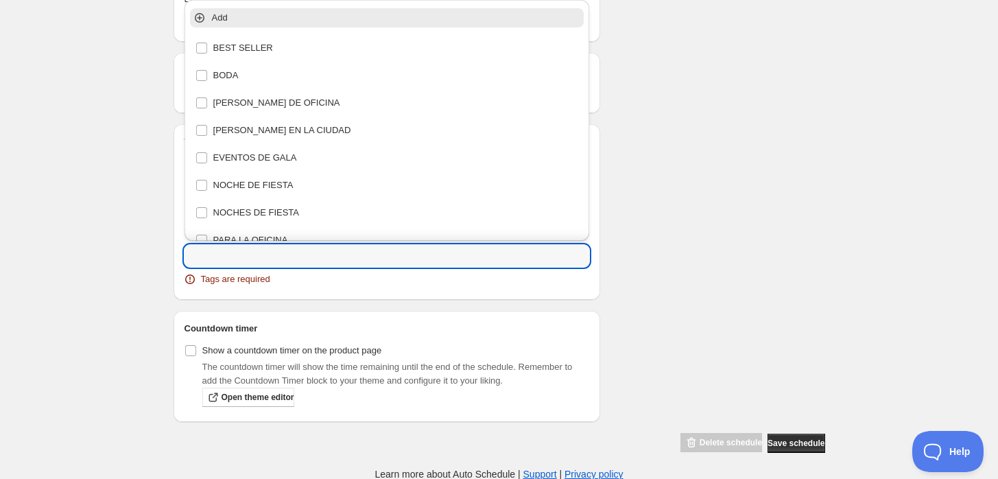
click at [249, 23] on p "Add" at bounding box center [397, 18] width 370 height 14
click at [196, 15] on icon at bounding box center [200, 18] width 10 height 10
click at [261, 250] on input "text" at bounding box center [386, 256] width 405 height 22
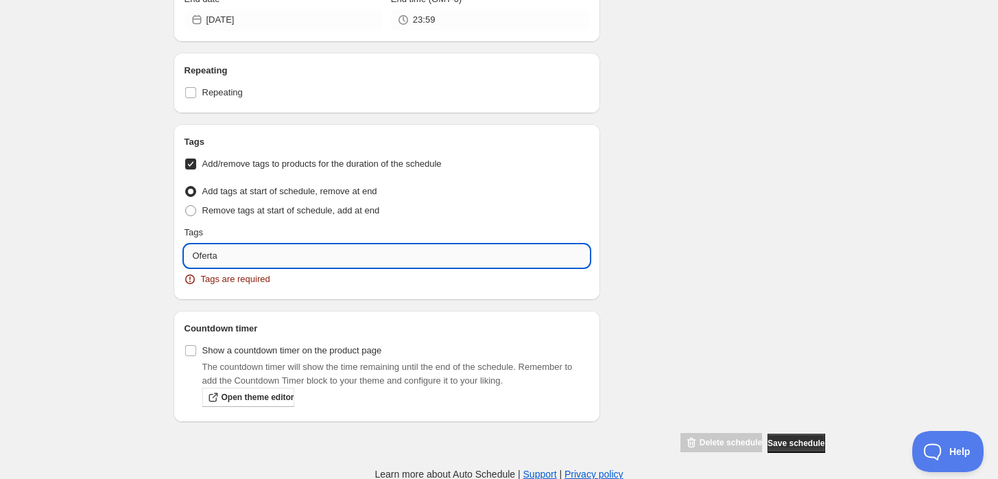
click at [225, 258] on input "Oferta" at bounding box center [386, 256] width 405 height 22
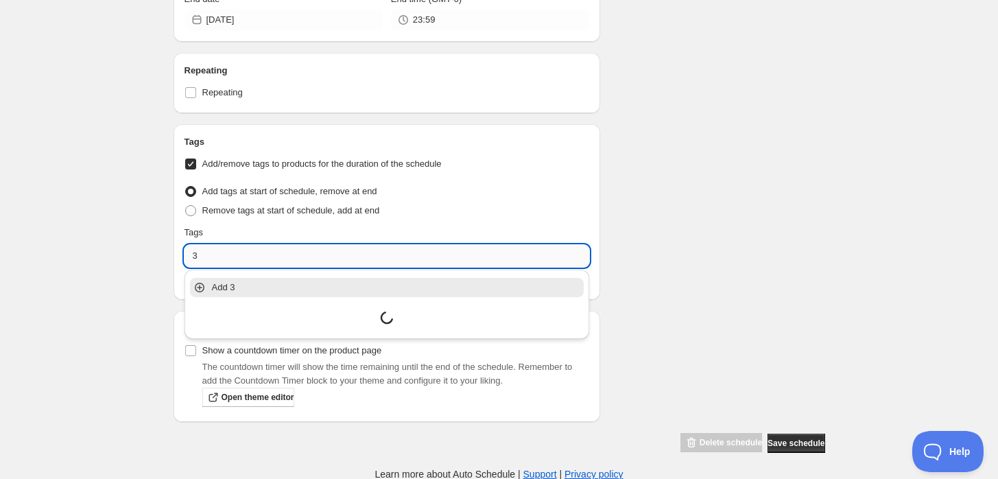
type input "3"
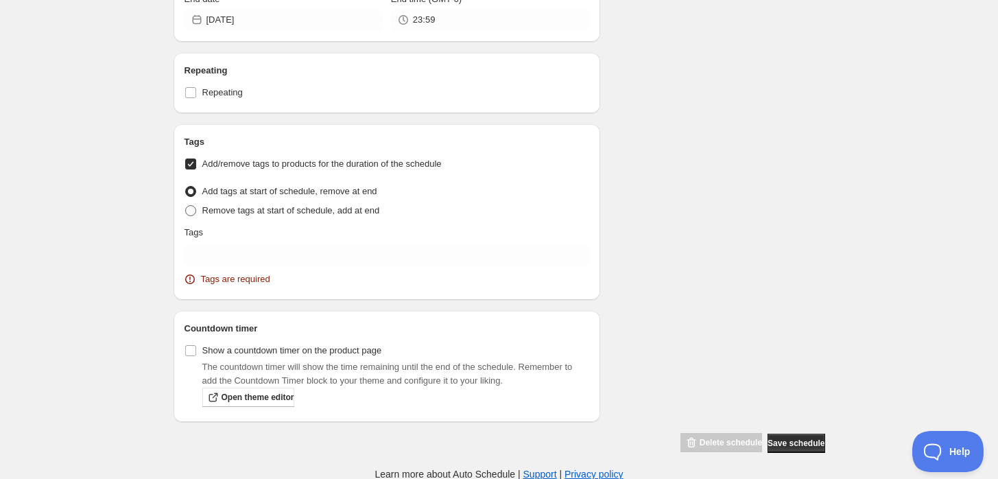
click at [227, 210] on span "Remove tags at start of schedule, add at end" at bounding box center [291, 210] width 178 height 10
click at [186, 206] on input "Remove tags at start of schedule, add at end" at bounding box center [185, 205] width 1 height 1
radio input "true"
click at [206, 194] on span "Add tags at start of schedule, remove at end" at bounding box center [289, 191] width 175 height 10
click at [186, 187] on input "Add tags at start of schedule, remove at end" at bounding box center [185, 186] width 1 height 1
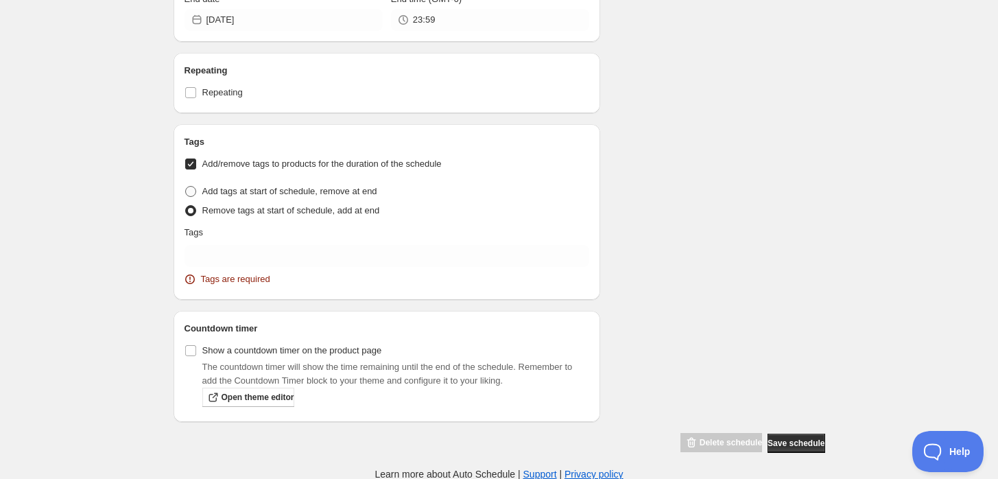
radio input "true"
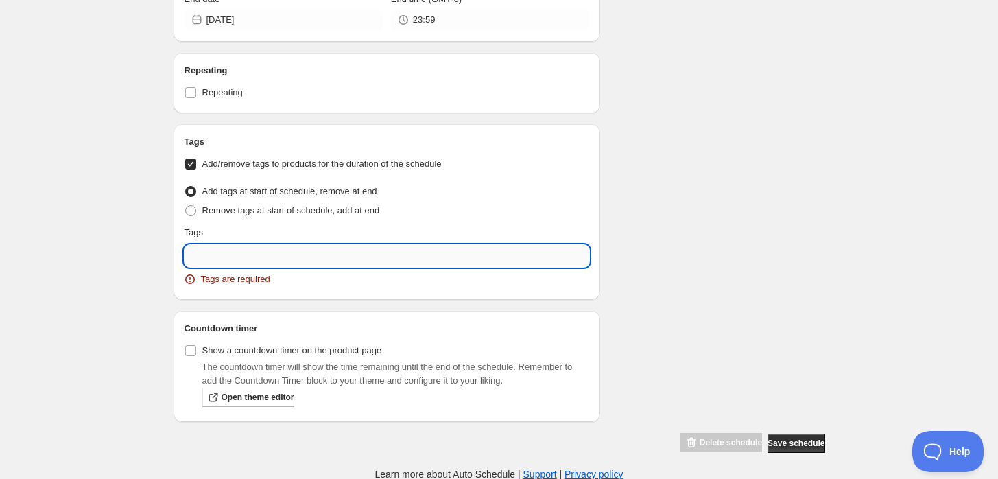
click at [256, 245] on input "text" at bounding box center [386, 256] width 405 height 22
type input "o"
click at [239, 289] on p "Add Oferta" at bounding box center [397, 287] width 370 height 14
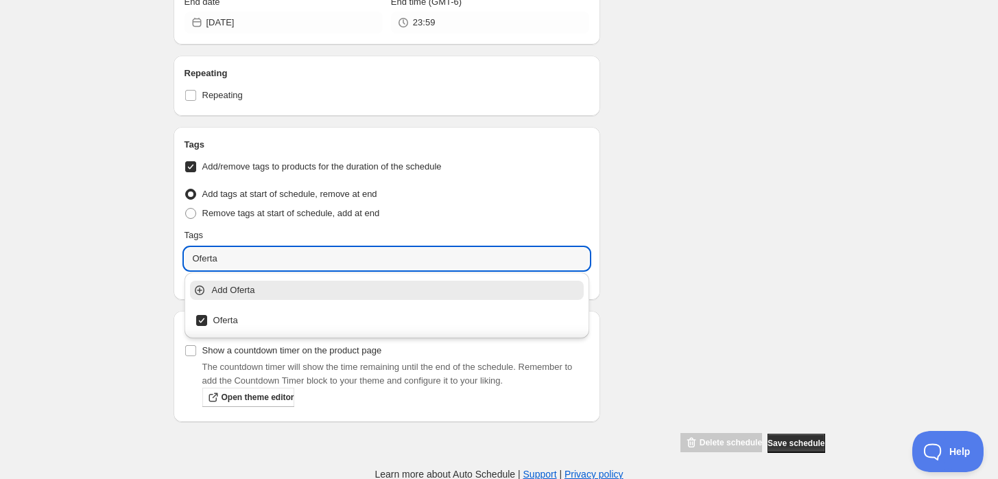
type input "Oferta"
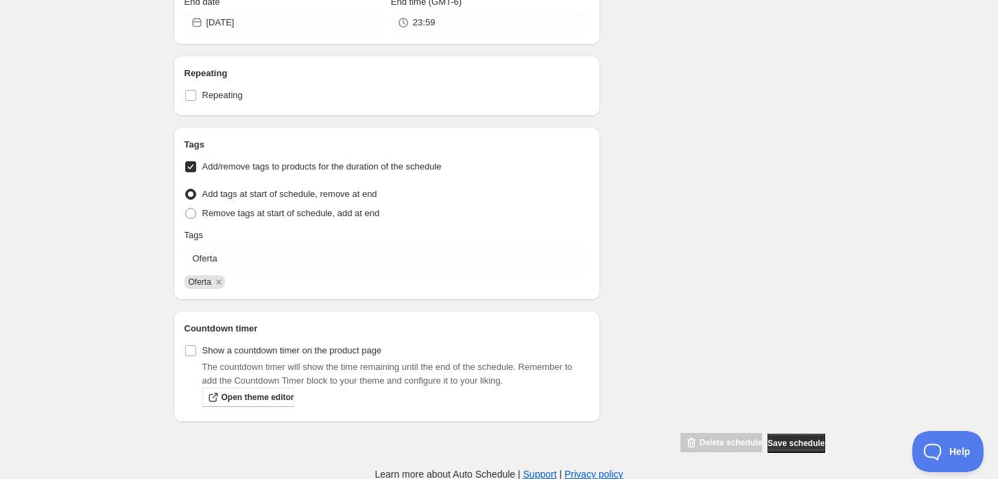
click at [789, 444] on span "Save schedule" at bounding box center [795, 442] width 57 height 11
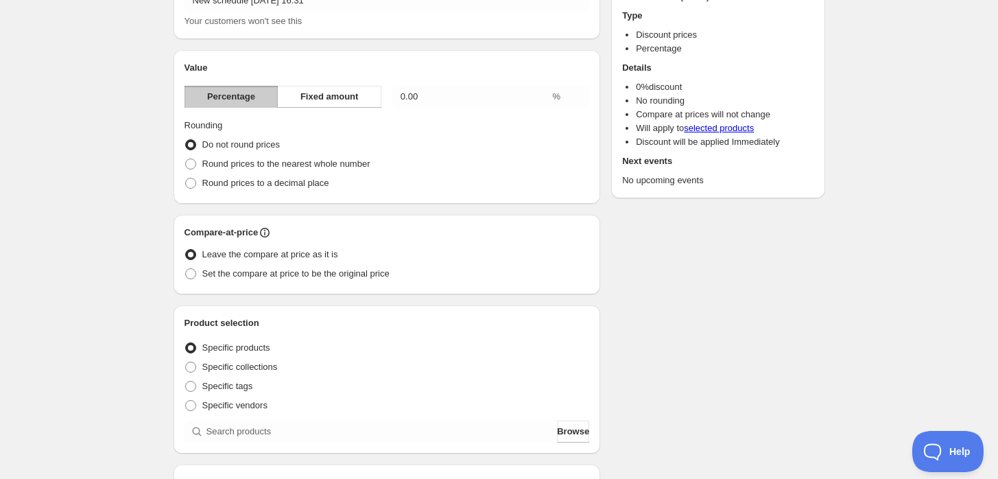
scroll to position [76, 0]
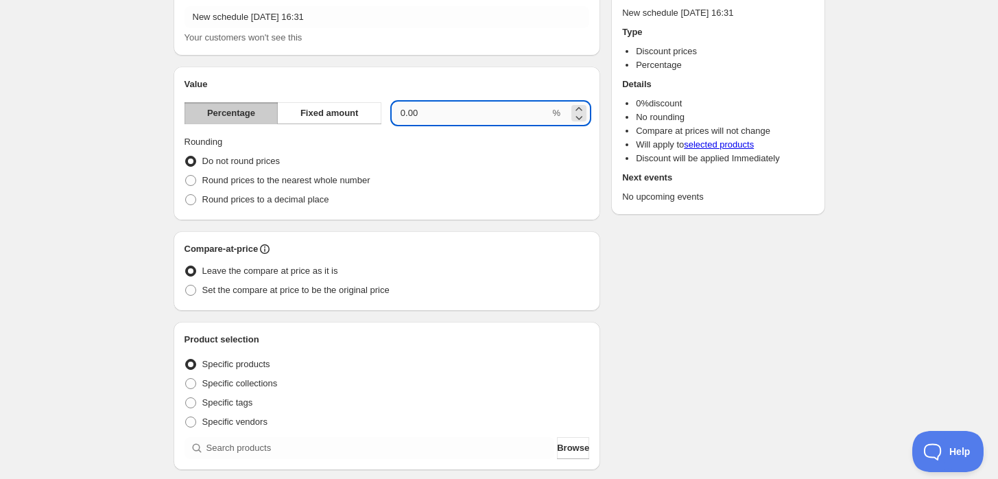
click at [489, 117] on input "0.00" at bounding box center [471, 113] width 158 height 22
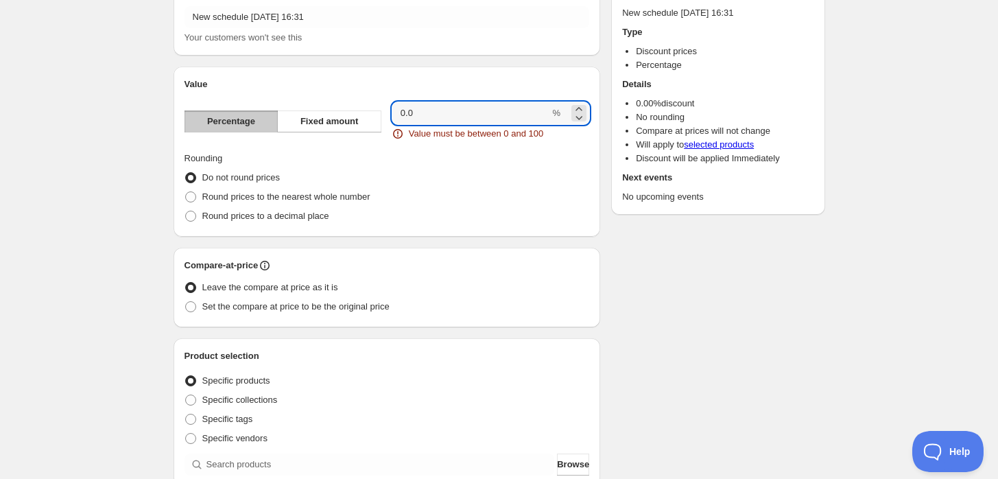
type input "0"
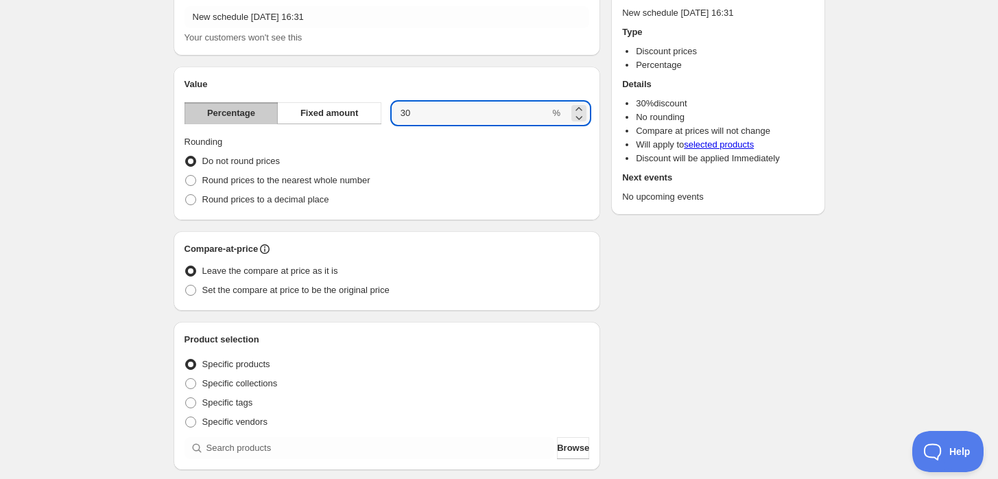
type input "30"
click at [517, 200] on div "Round prices to a decimal place" at bounding box center [386, 199] width 405 height 19
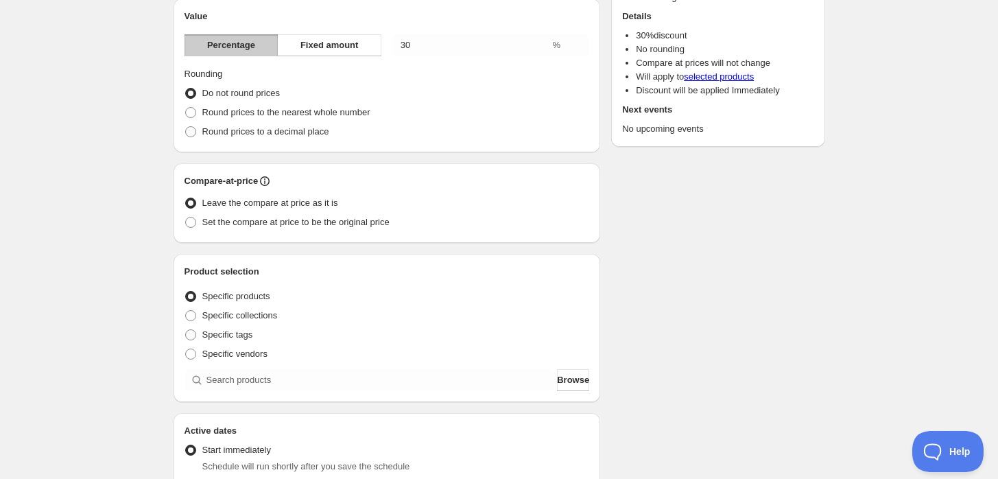
scroll to position [228, 0]
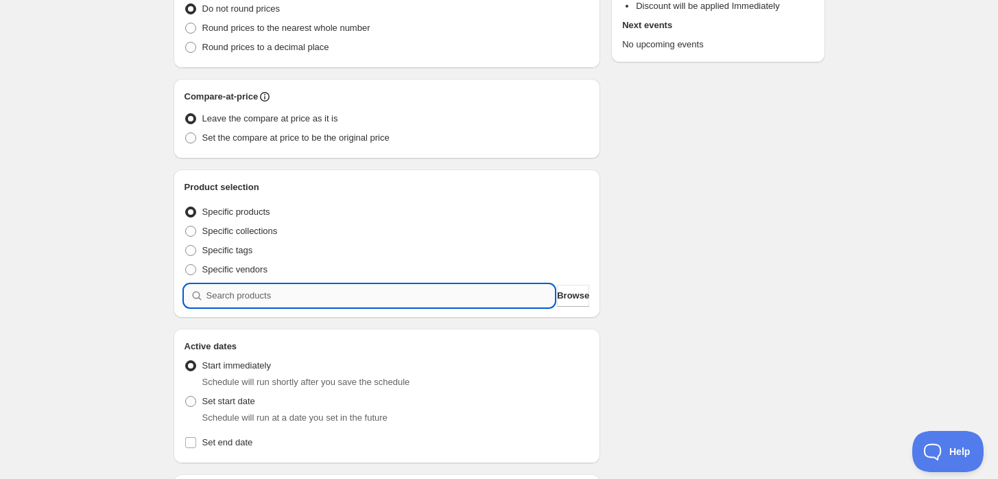
click at [252, 298] on input "search" at bounding box center [380, 296] width 348 height 22
type input "o"
type input "r"
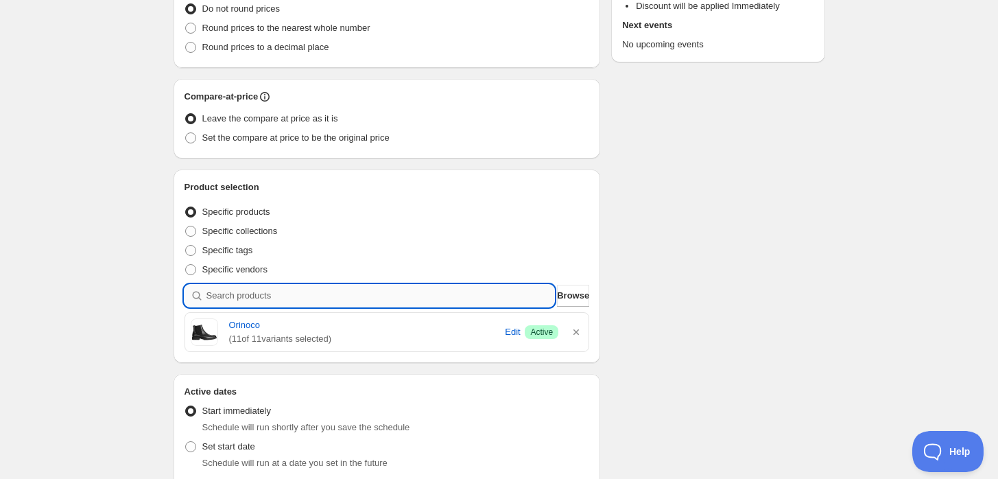
click at [340, 294] on input "search" at bounding box center [380, 296] width 348 height 22
type input "f"
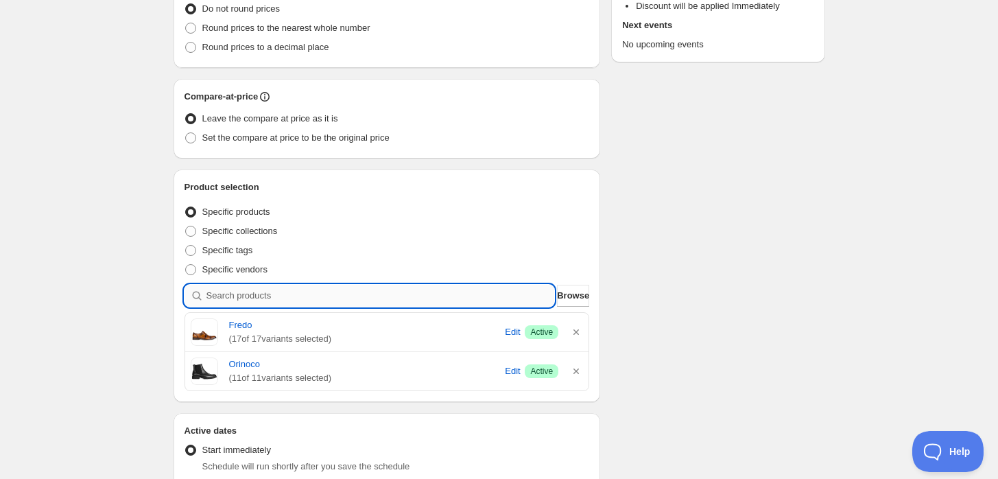
click at [276, 292] on input "search" at bounding box center [380, 296] width 348 height 22
type input "p"
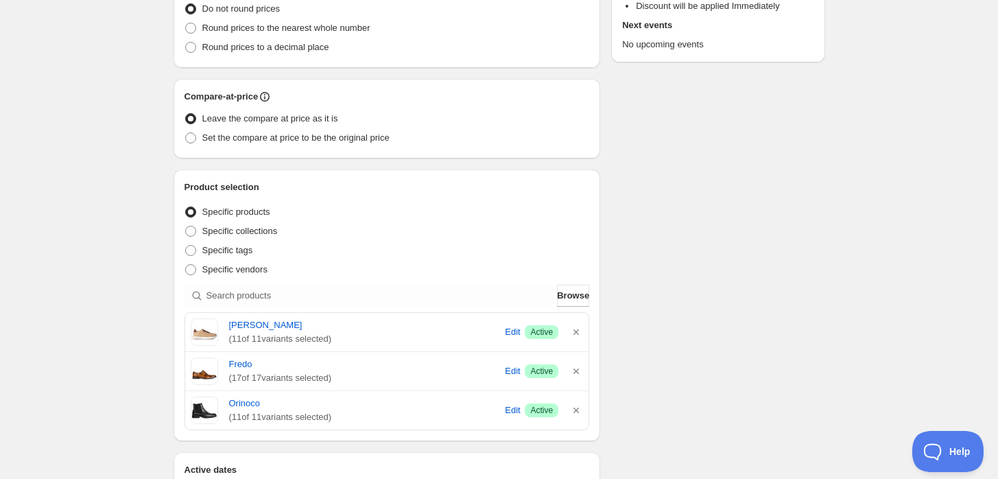
click at [267, 282] on div "Product selection Entity type Specific products Specific collections Specific t…" at bounding box center [386, 305] width 405 height 250
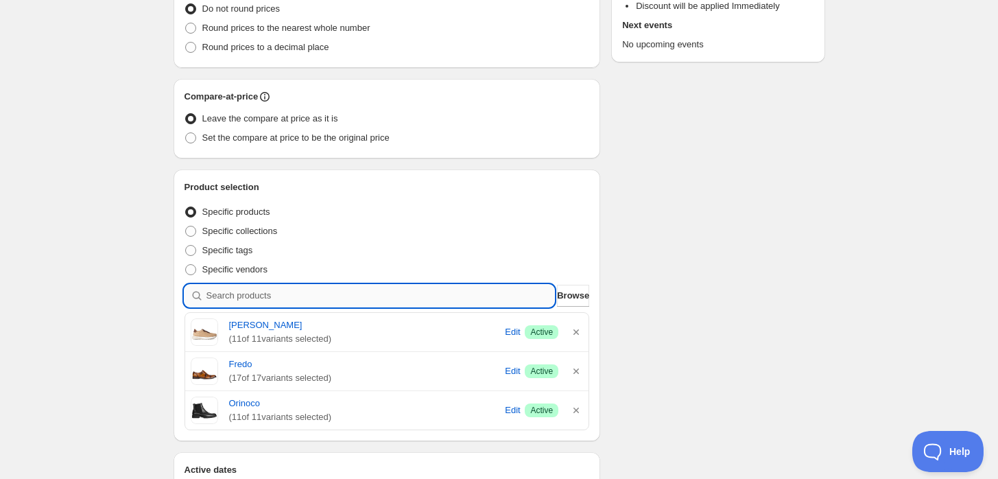
click at [256, 287] on input "search" at bounding box center [380, 296] width 348 height 22
type input "l"
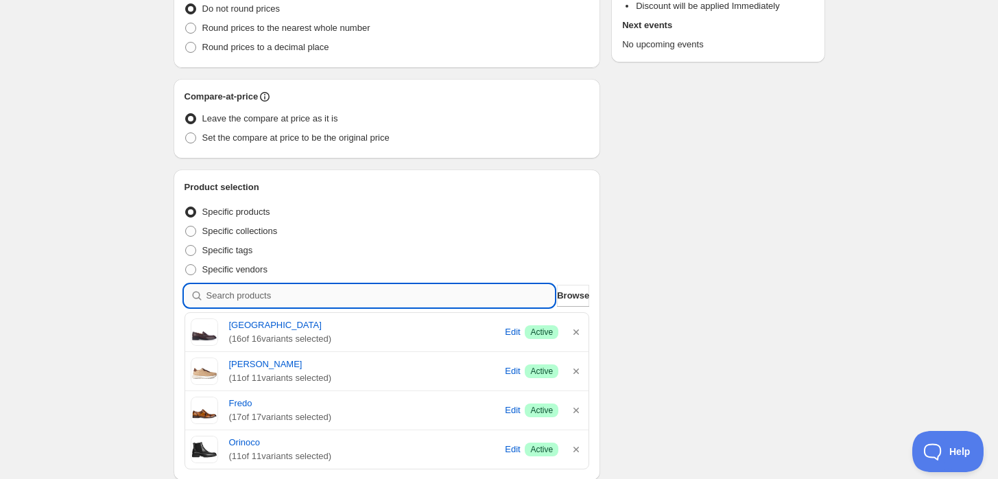
click at [335, 298] on input "search" at bounding box center [380, 296] width 348 height 22
type input "b"
click at [307, 296] on input "search" at bounding box center [380, 296] width 348 height 22
type input "s"
click at [321, 293] on input "search" at bounding box center [380, 296] width 348 height 22
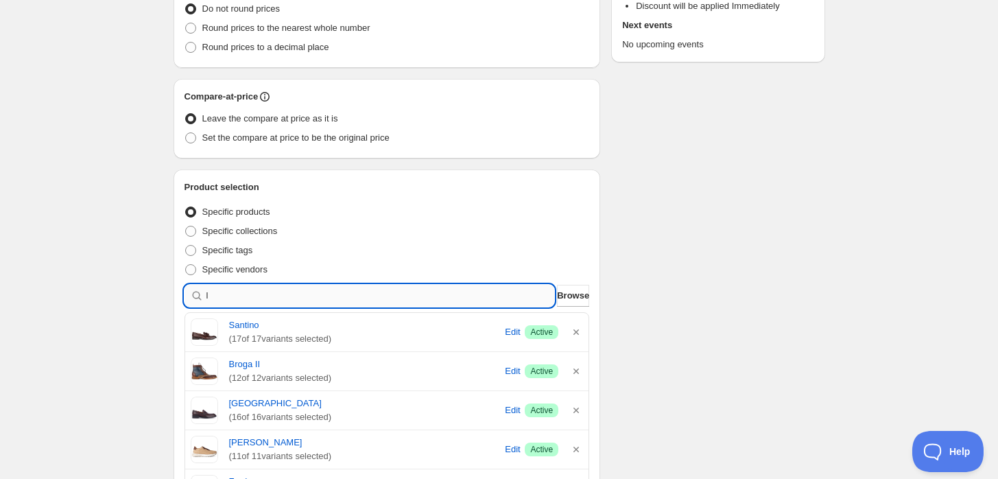
type input "lk"
click at [236, 300] on input "search" at bounding box center [380, 296] width 348 height 22
type input "b"
click at [429, 298] on input "search" at bounding box center [380, 296] width 348 height 22
type input "v"
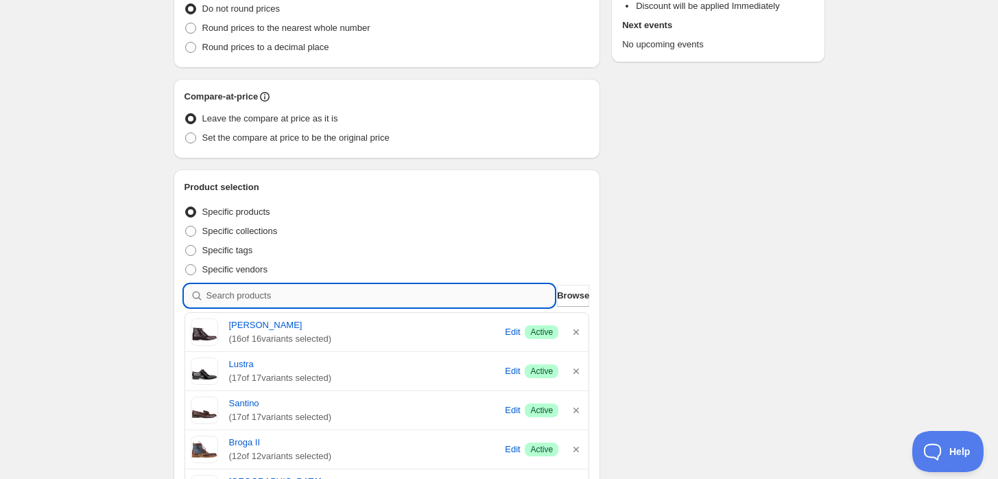
click at [385, 292] on input "search" at bounding box center [380, 296] width 348 height 22
type input "s"
click at [262, 300] on input "search" at bounding box center [380, 296] width 348 height 22
type input "3"
click at [385, 299] on input "search" at bounding box center [380, 296] width 348 height 22
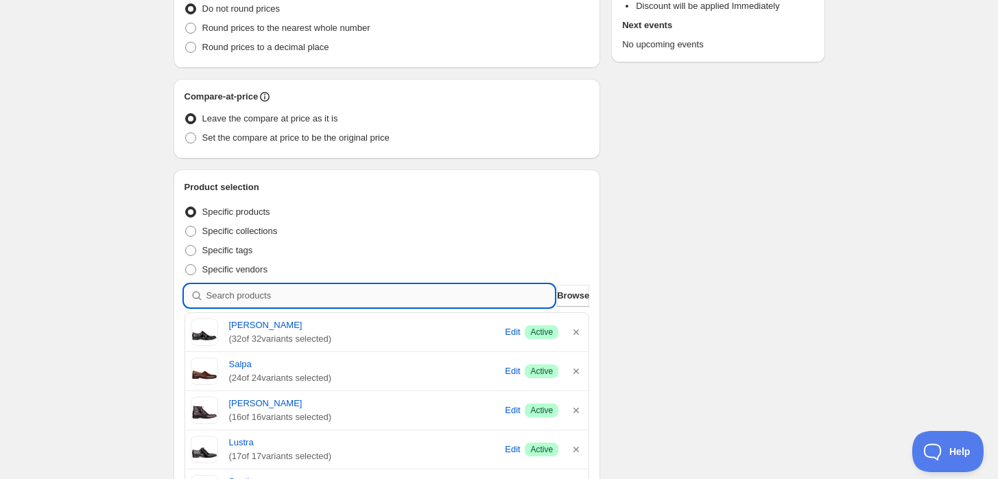
type input "o"
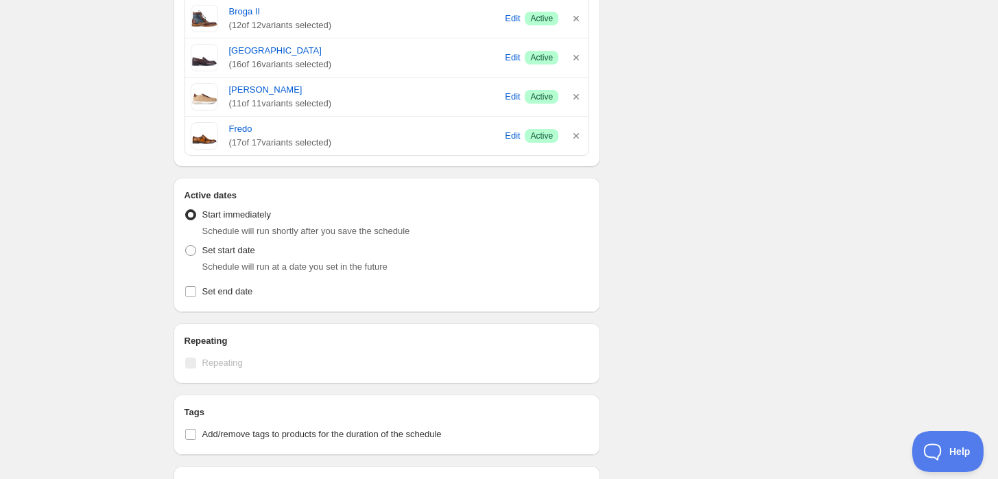
scroll to position [838, 0]
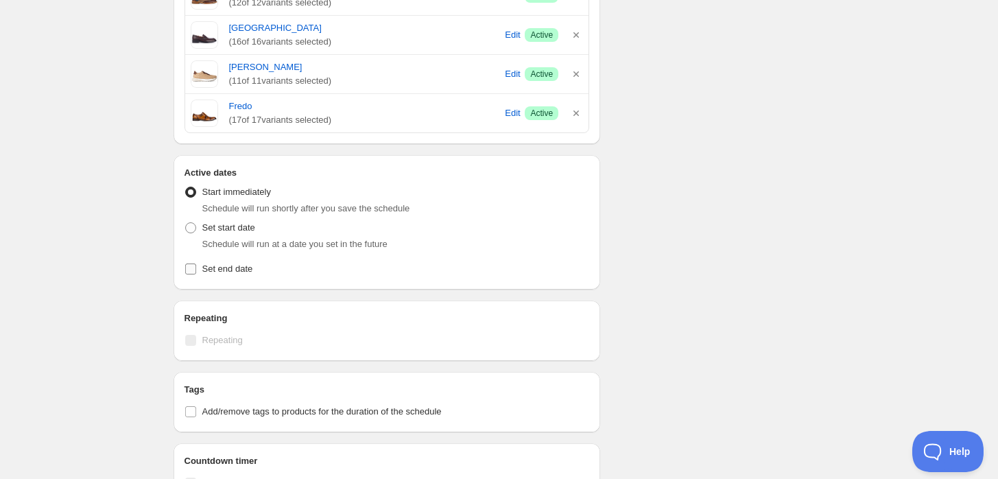
click at [247, 270] on span "Set end date" at bounding box center [227, 268] width 51 height 10
click at [196, 270] on input "Set end date" at bounding box center [190, 268] width 11 height 11
checkbox input "true"
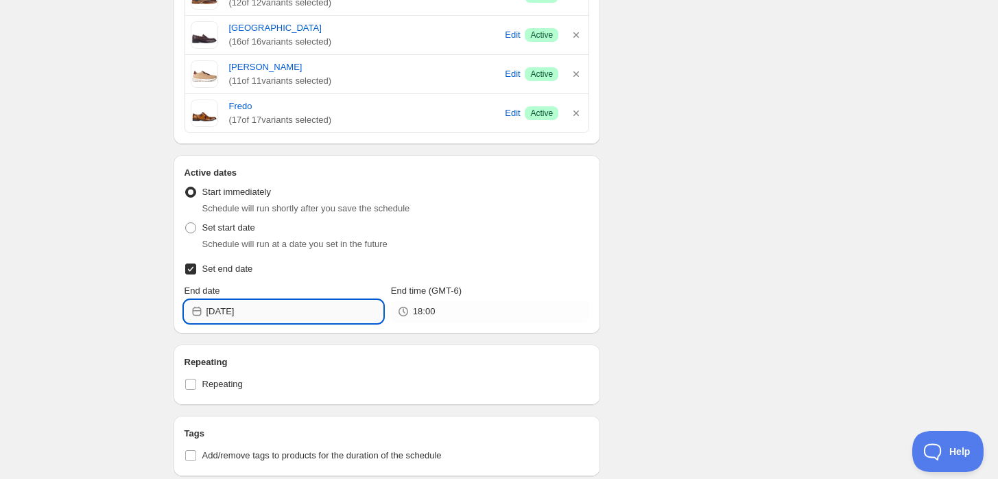
click at [256, 317] on input "[DATE]" at bounding box center [294, 311] width 176 height 22
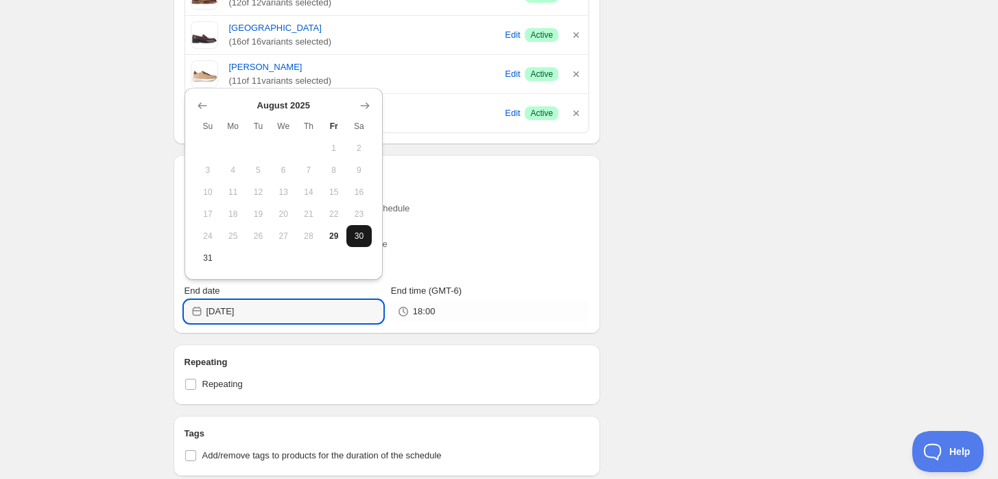
click at [358, 243] on button "30" at bounding box center [358, 236] width 25 height 22
type input "[DATE]"
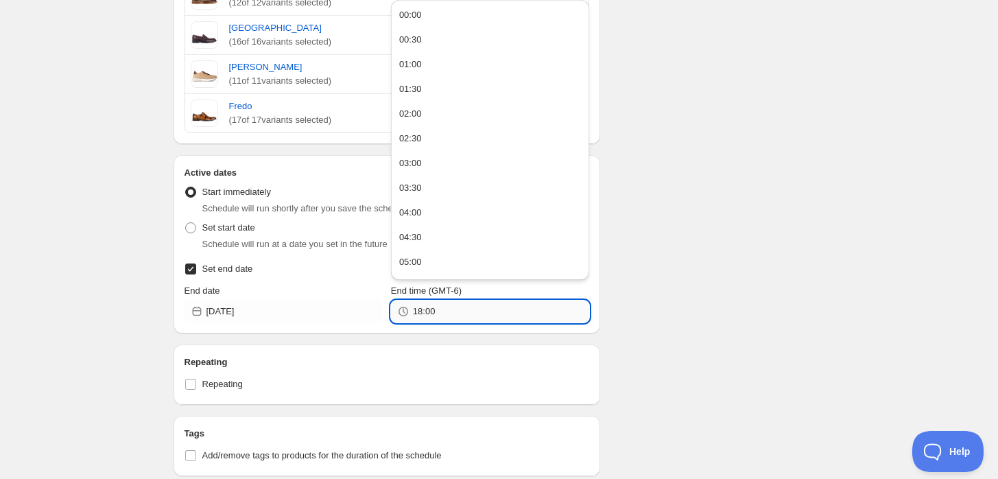
click at [459, 302] on input "18:00" at bounding box center [501, 311] width 176 height 22
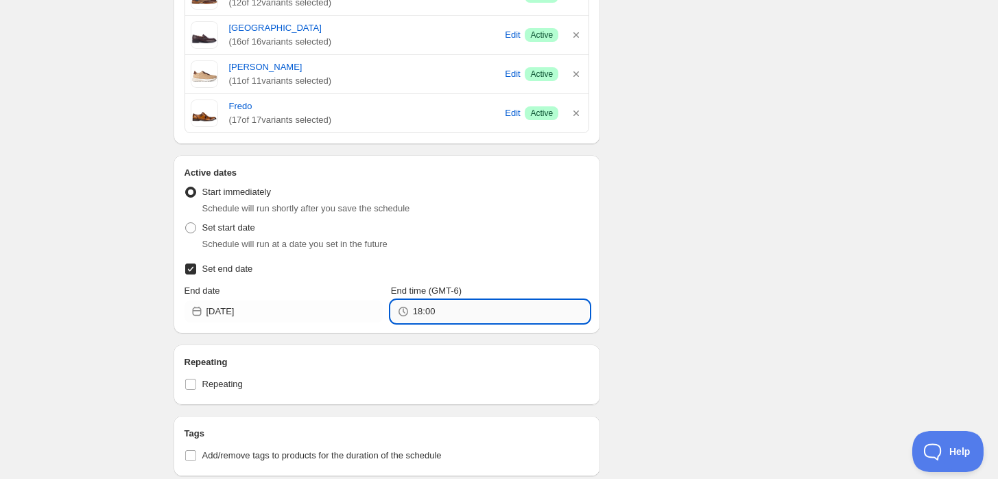
click at [448, 314] on input "18:00" at bounding box center [501, 311] width 176 height 22
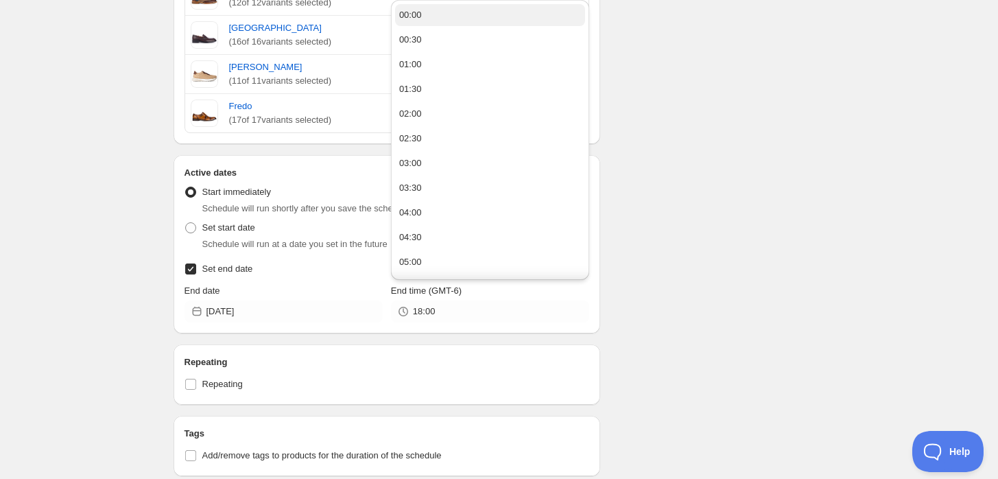
click at [400, 23] on button "00:00" at bounding box center [490, 15] width 190 height 22
type input "00:00"
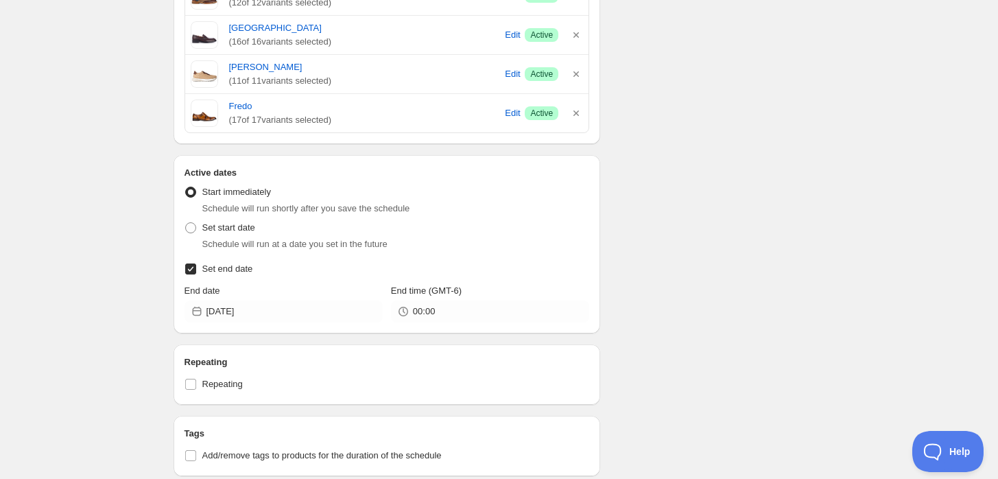
click at [180, 227] on div "Active dates Active Date Type Start immediately Schedule will run shortly after…" at bounding box center [386, 244] width 427 height 178
click at [192, 224] on span at bounding box center [190, 227] width 11 height 11
click at [186, 223] on input "Set start date" at bounding box center [185, 222] width 1 height 1
radio input "true"
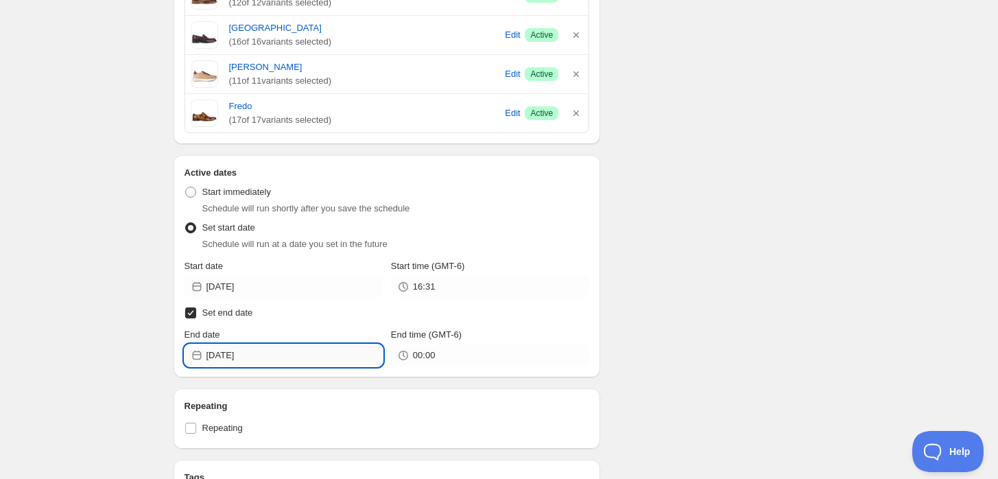
click at [293, 357] on input "[DATE]" at bounding box center [294, 355] width 176 height 22
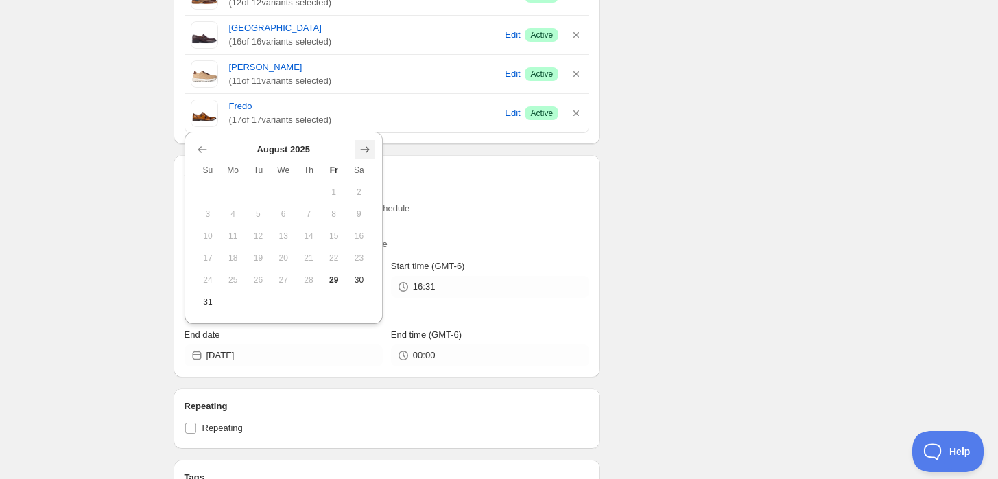
click at [364, 154] on icon "Show next month, September 2025" at bounding box center [365, 150] width 14 height 14
click at [242, 318] on div "[DATE] Su Mo Tu We Th Fr Sa 1 2 3 4 5 6 7 8 9 10 11 12 13 14 15 16 17 18 19 20 …" at bounding box center [283, 239] width 198 height 170
click at [258, 306] on span "30" at bounding box center [258, 301] width 14 height 11
type input "[DATE]"
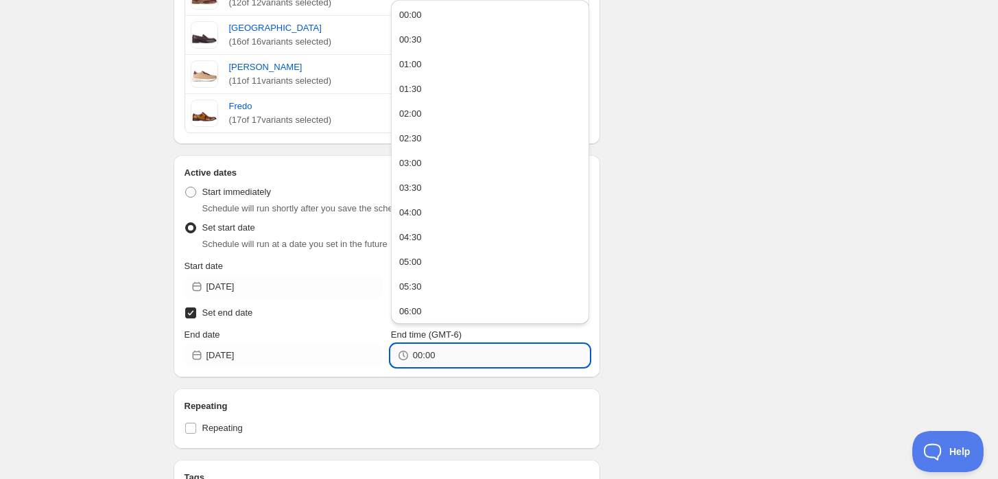
click at [459, 363] on input "00:00" at bounding box center [501, 355] width 176 height 22
click at [420, 308] on div "23:30" at bounding box center [410, 309] width 23 height 14
drag, startPoint x: 441, startPoint y: 361, endPoint x: 421, endPoint y: 358, distance: 20.1
click at [421, 358] on input "23:30" at bounding box center [501, 355] width 176 height 22
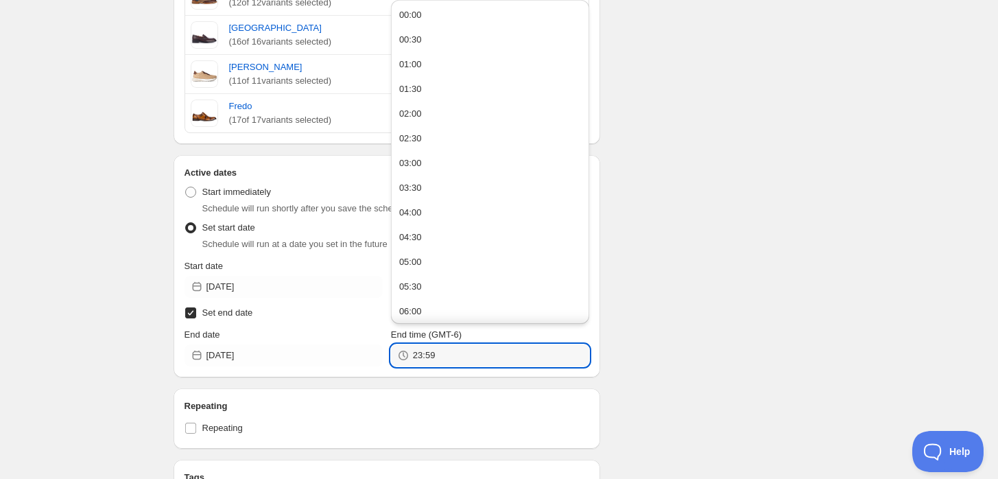
type input "23:59"
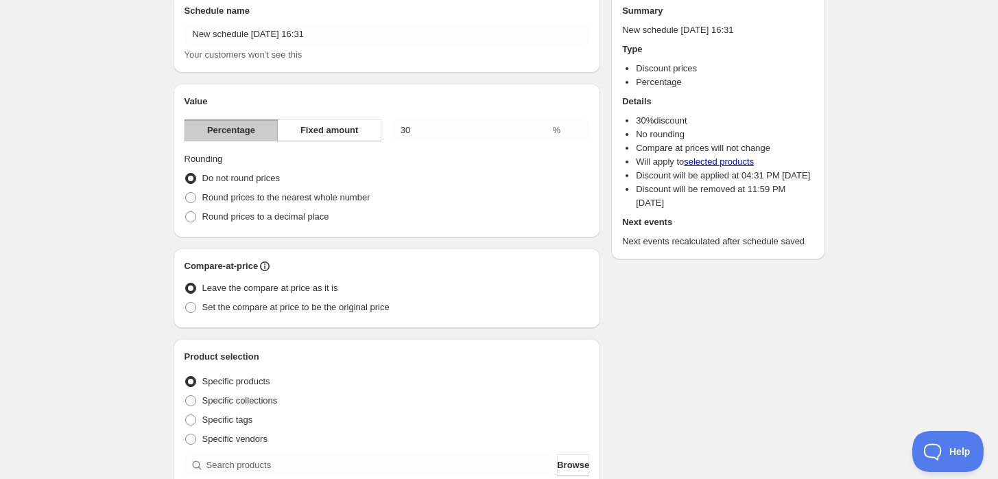
scroll to position [0, 0]
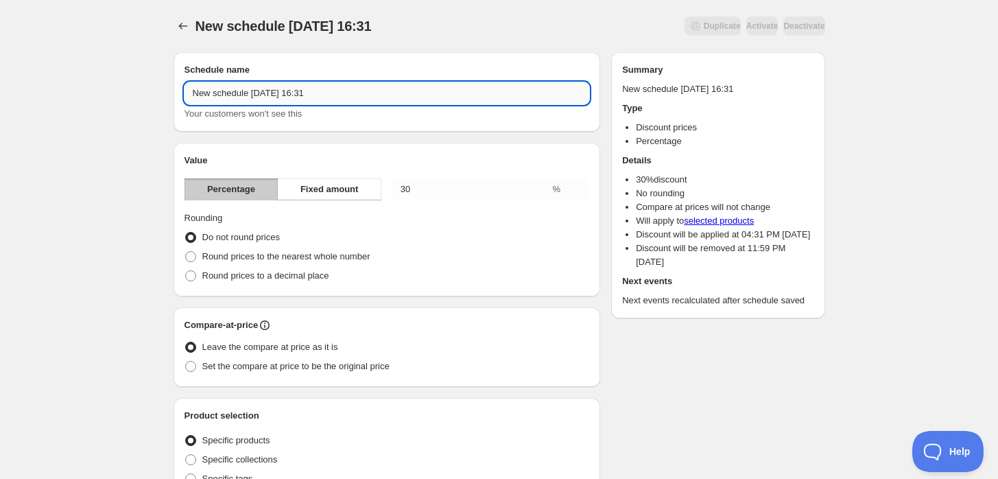
click at [352, 90] on input "New schedule [DATE] 16:31" at bounding box center [386, 93] width 405 height 22
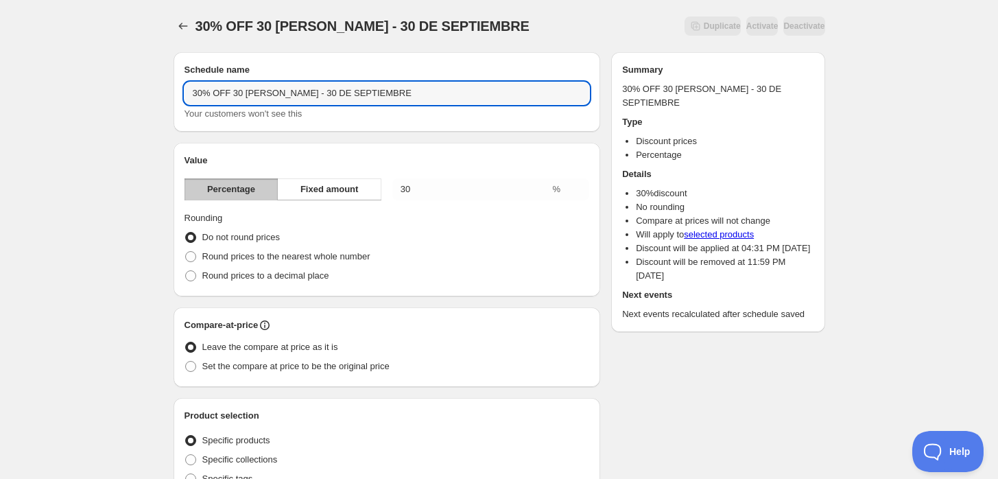
type input "30% OFF 30 [PERSON_NAME] - 30 DE SEPTIEMBRE"
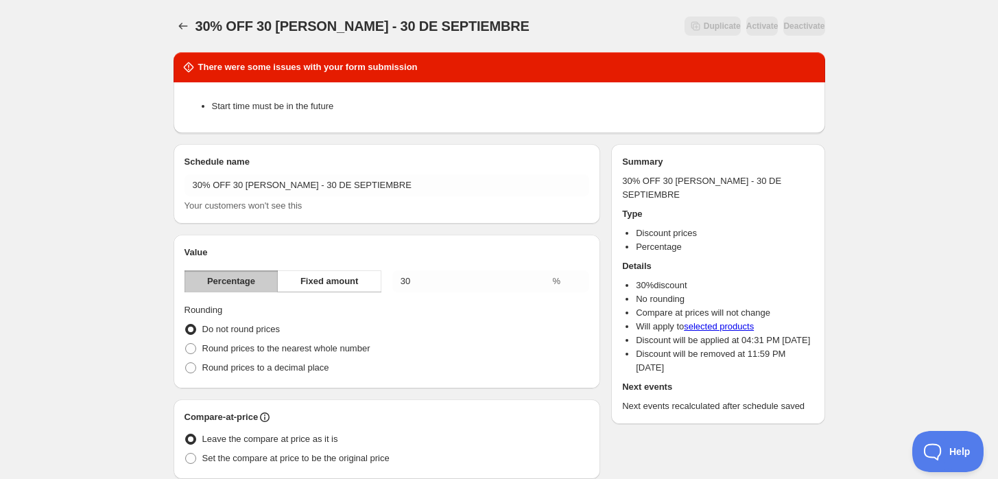
click at [400, 69] on h2 "There were some issues with your form submission" at bounding box center [307, 67] width 219 height 14
drag, startPoint x: 431, startPoint y: 67, endPoint x: 193, endPoint y: 75, distance: 237.4
click at [193, 75] on div "There were some issues with your form submission" at bounding box center [498, 67] width 651 height 30
drag, startPoint x: 982, startPoint y: 155, endPoint x: 954, endPoint y: 182, distance: 38.8
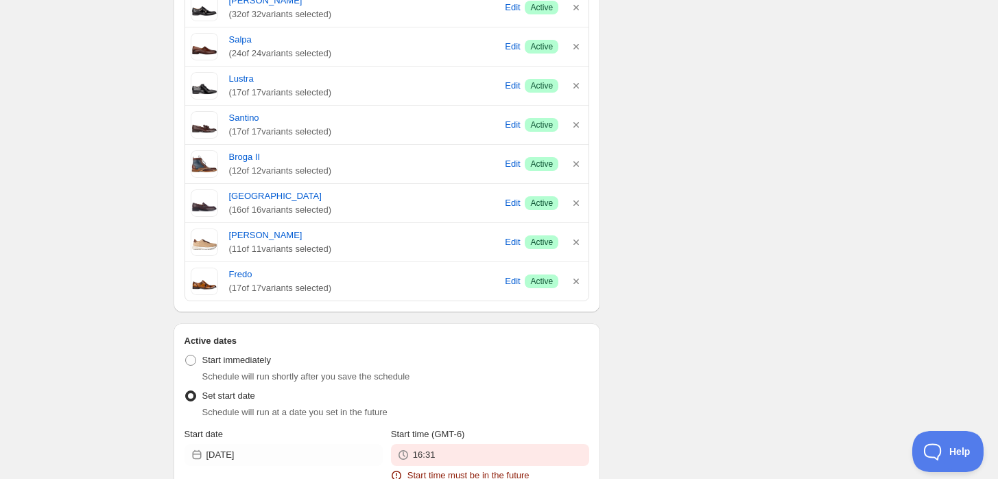
scroll to position [1066, 0]
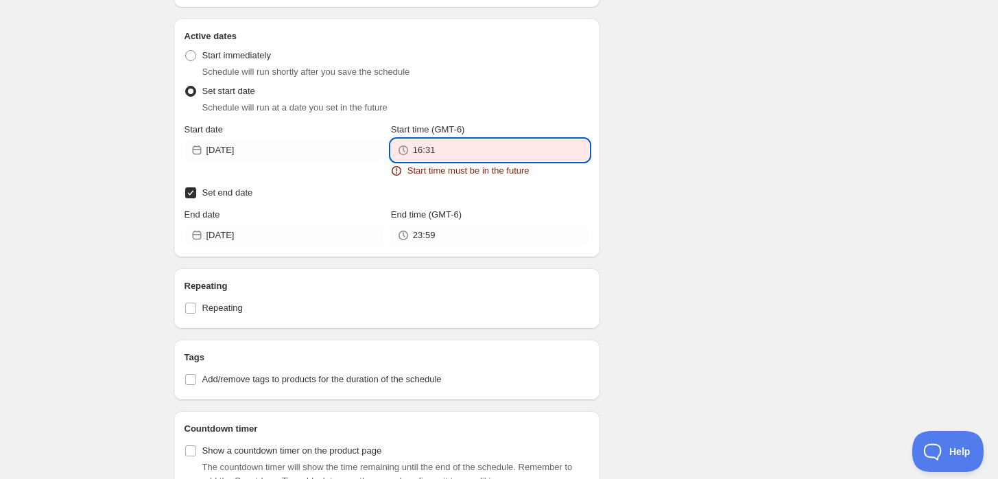
click at [462, 155] on input "16:31" at bounding box center [501, 150] width 176 height 22
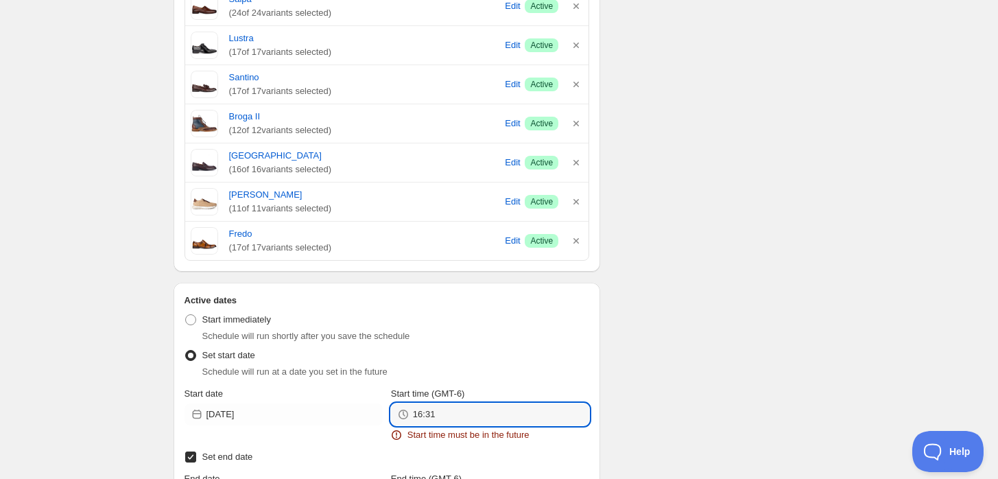
scroll to position [914, 0]
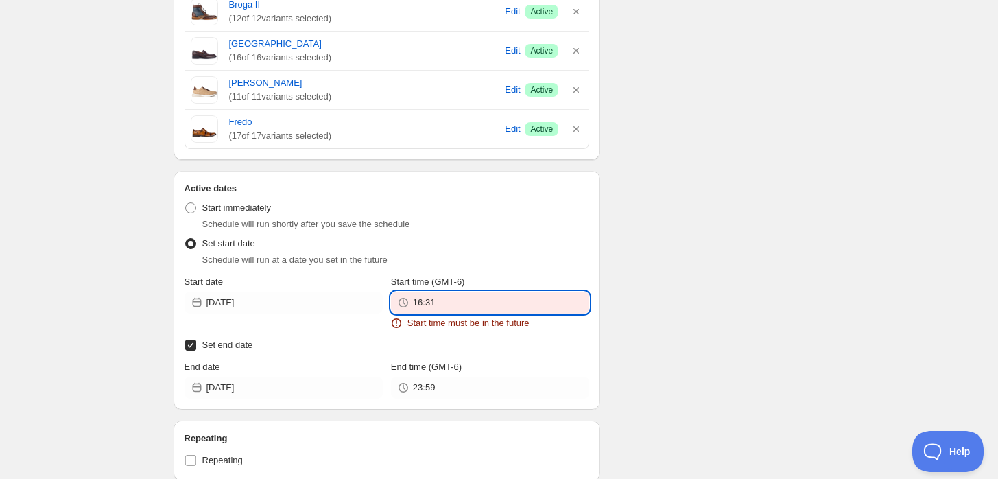
click at [477, 298] on input "16:31" at bounding box center [501, 302] width 176 height 22
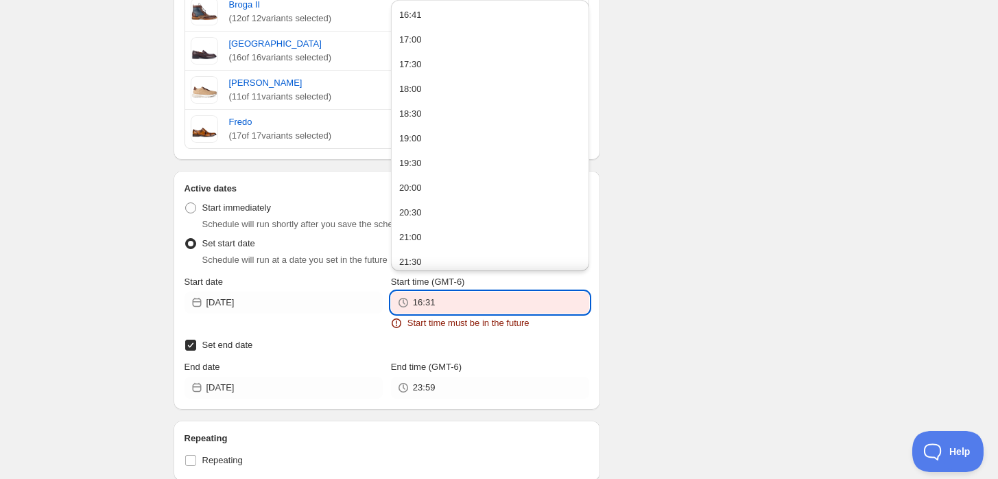
click at [318, 314] on div "Start date [DATE]" at bounding box center [283, 302] width 198 height 55
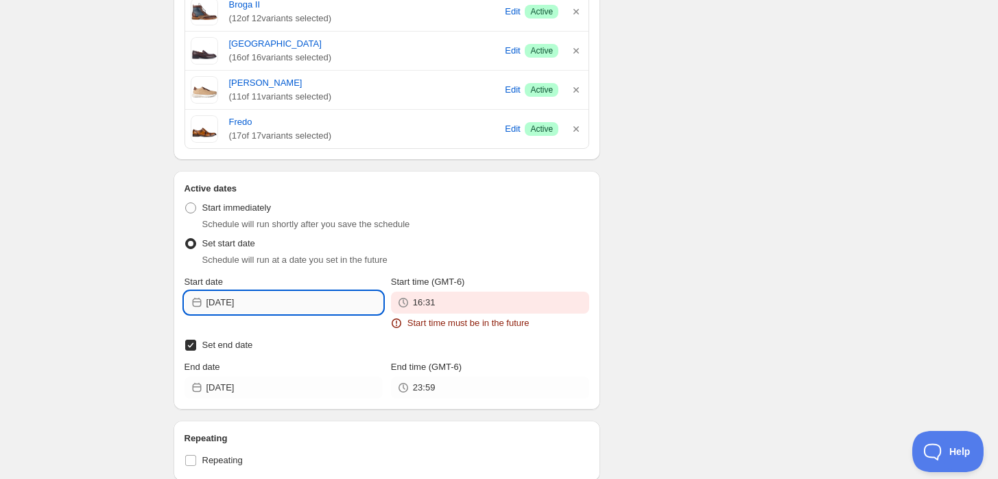
click at [314, 309] on input "[DATE]" at bounding box center [294, 302] width 176 height 22
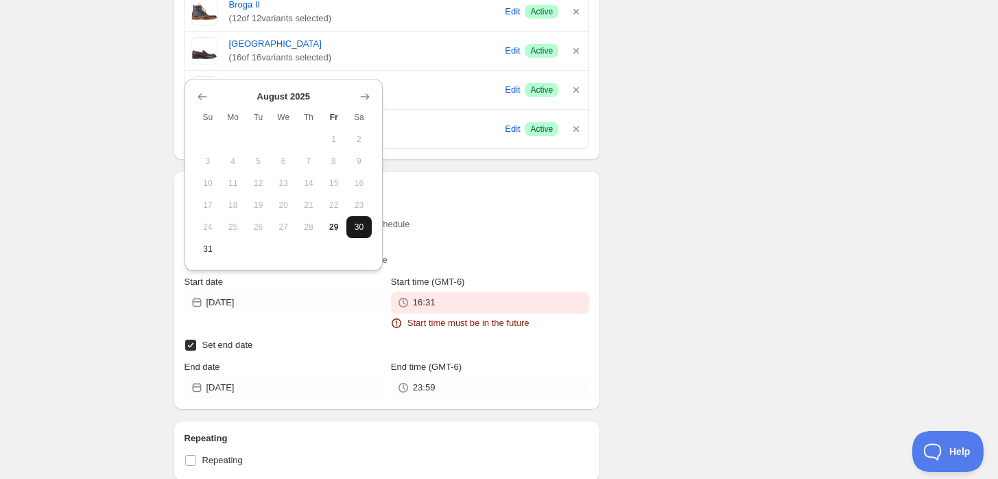
click at [367, 232] on button "30" at bounding box center [358, 227] width 25 height 22
type input "[DATE]"
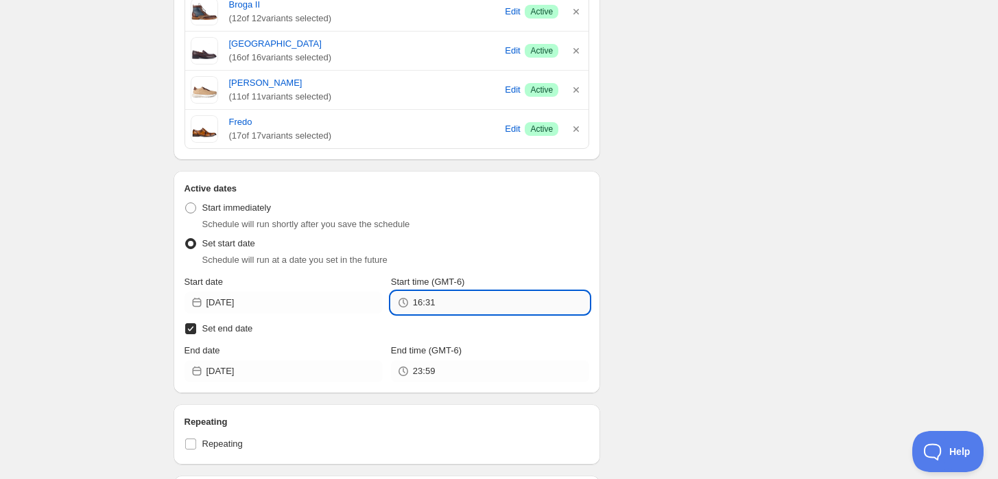
click at [450, 296] on input "16:31" at bounding box center [501, 302] width 176 height 22
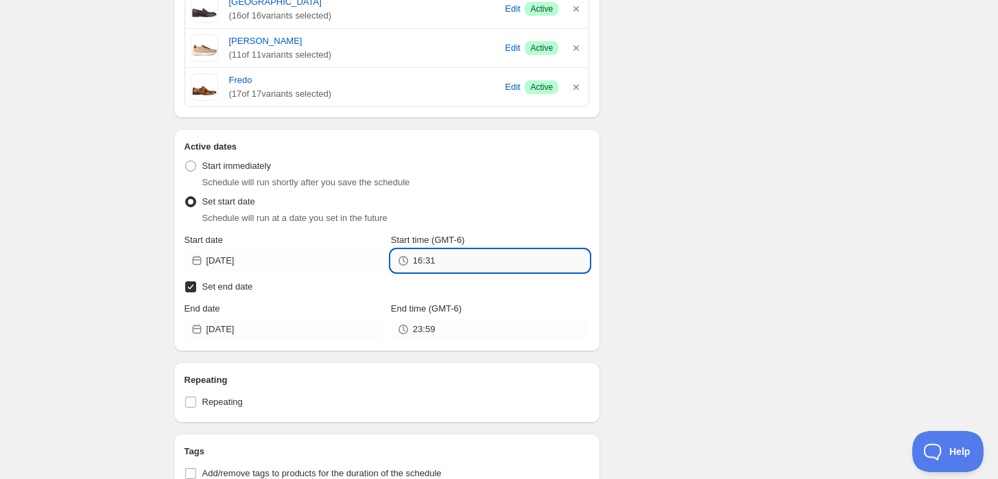
scroll to position [990, 0]
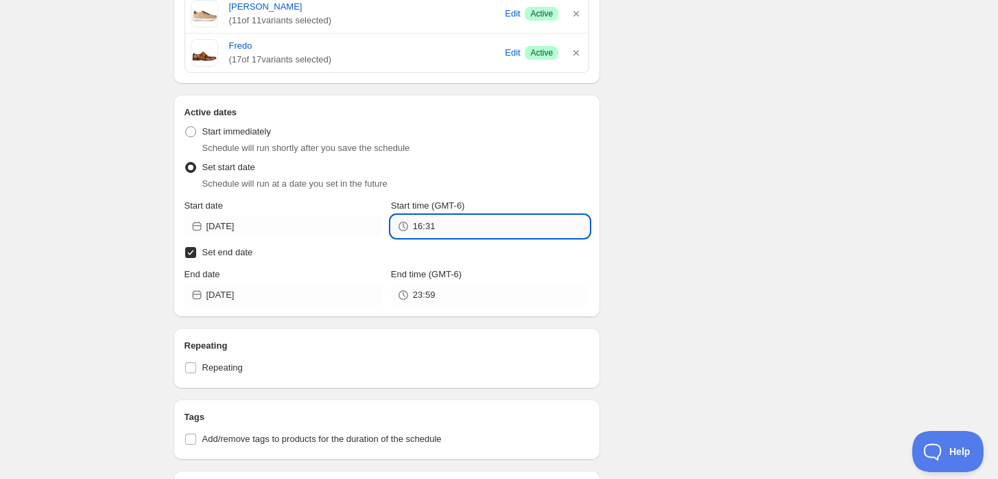
click at [466, 226] on input "16:31" at bounding box center [501, 226] width 176 height 22
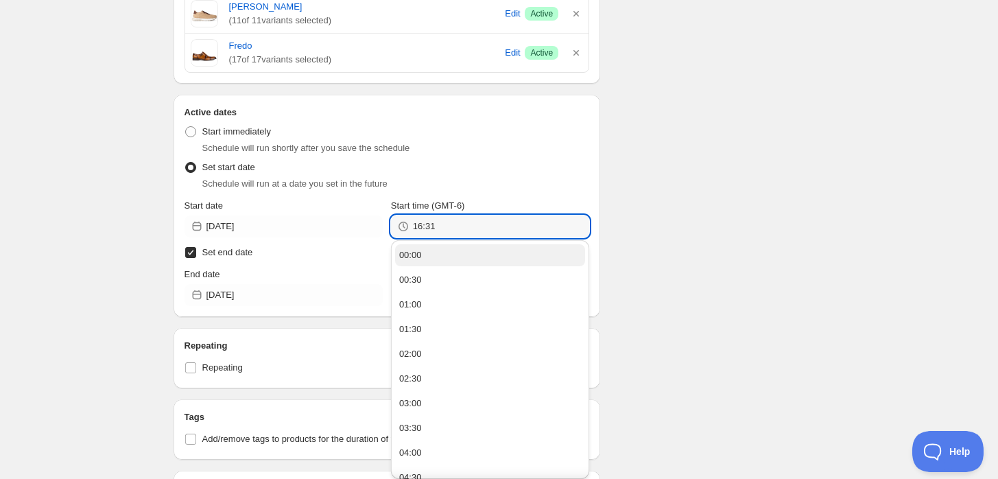
click at [459, 249] on button "00:00" at bounding box center [490, 255] width 190 height 22
type input "00:00"
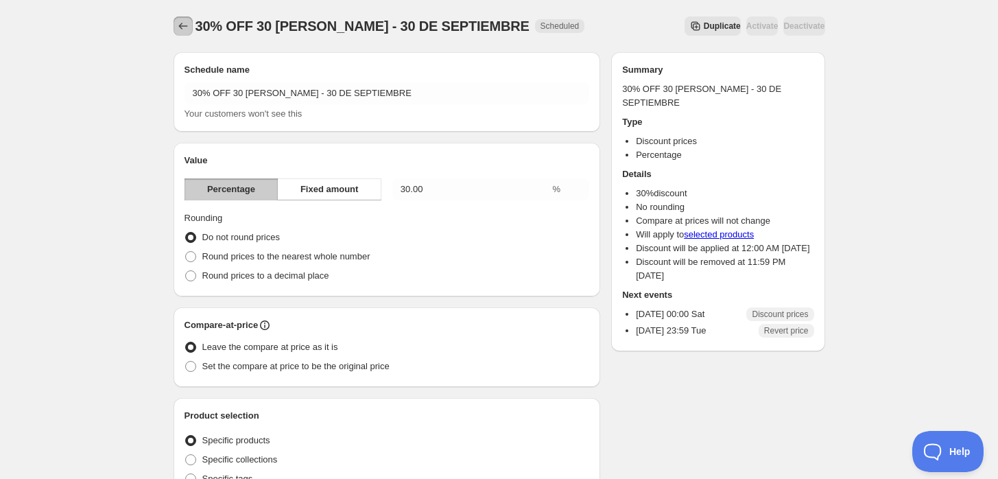
click at [186, 33] on button "Schedules" at bounding box center [182, 25] width 19 height 19
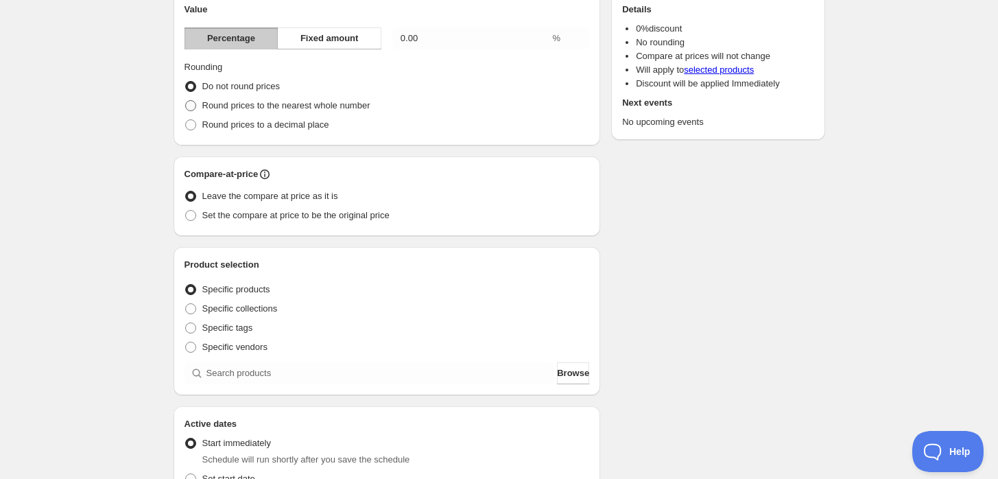
scroll to position [152, 0]
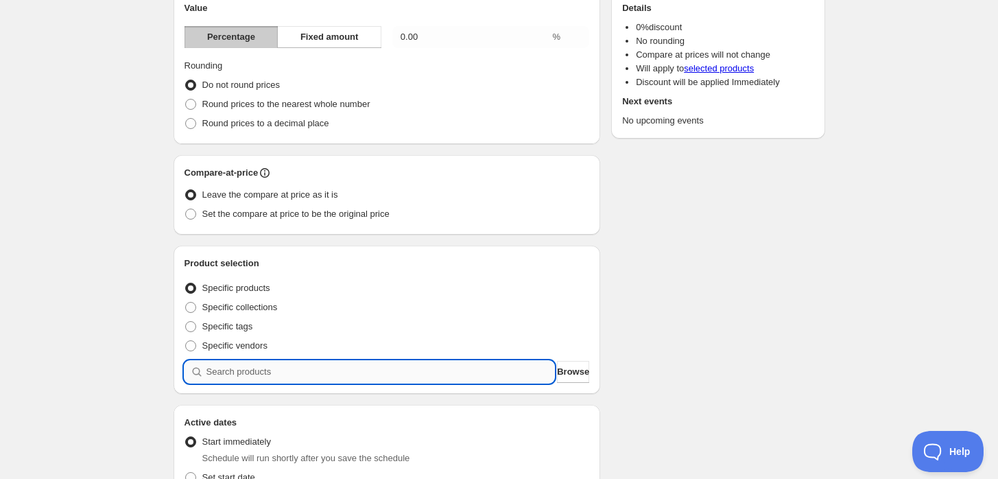
click at [293, 381] on input "search" at bounding box center [380, 372] width 348 height 22
type input "6"
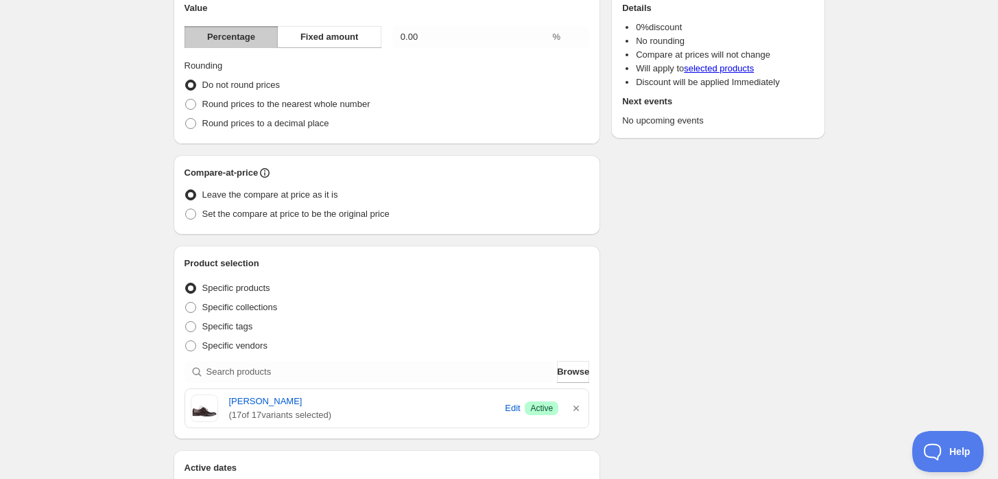
click at [234, 383] on div "Product selection Entity type Specific products Specific collections Specific t…" at bounding box center [386, 341] width 405 height 171
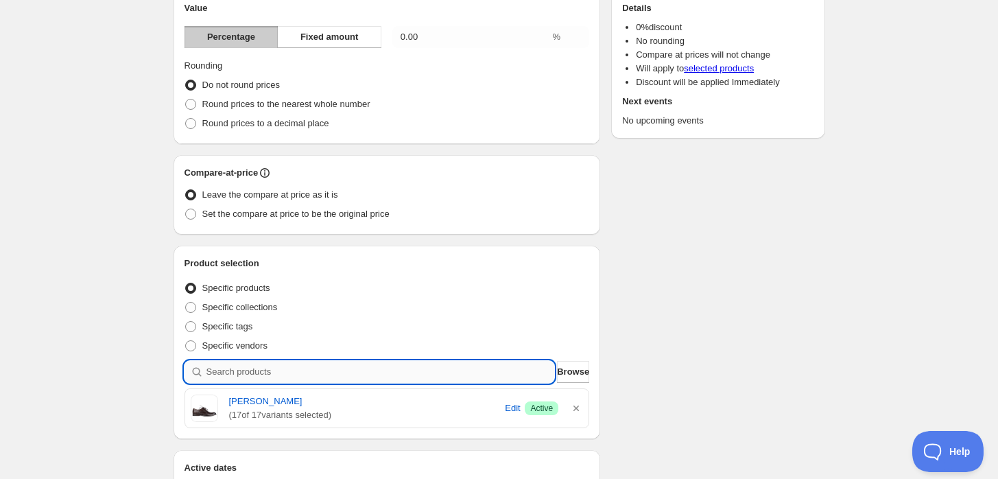
drag, startPoint x: 234, startPoint y: 383, endPoint x: 215, endPoint y: 370, distance: 23.2
click at [215, 370] on div "Product selection Entity type Specific products Specific collections Specific t…" at bounding box center [386, 341] width 405 height 171
type input "6"
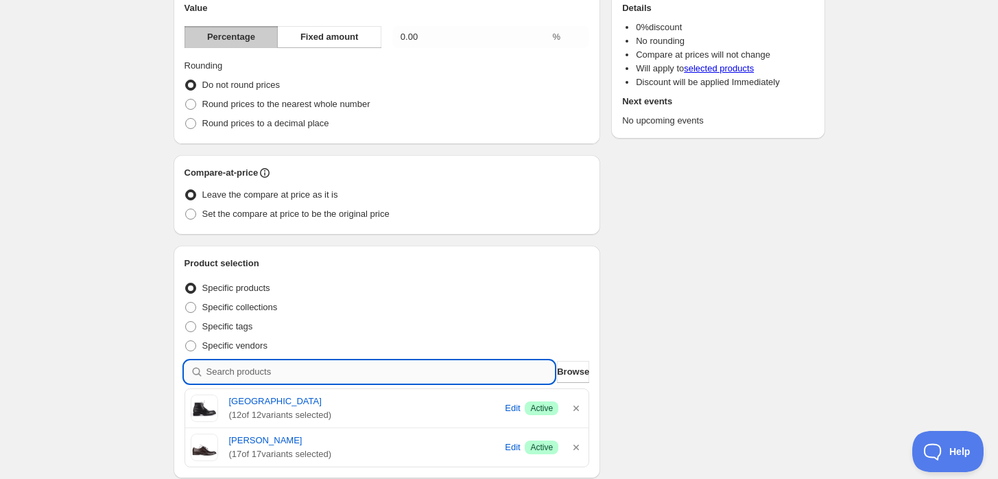
click at [357, 371] on input "search" at bounding box center [380, 372] width 348 height 22
type input "6"
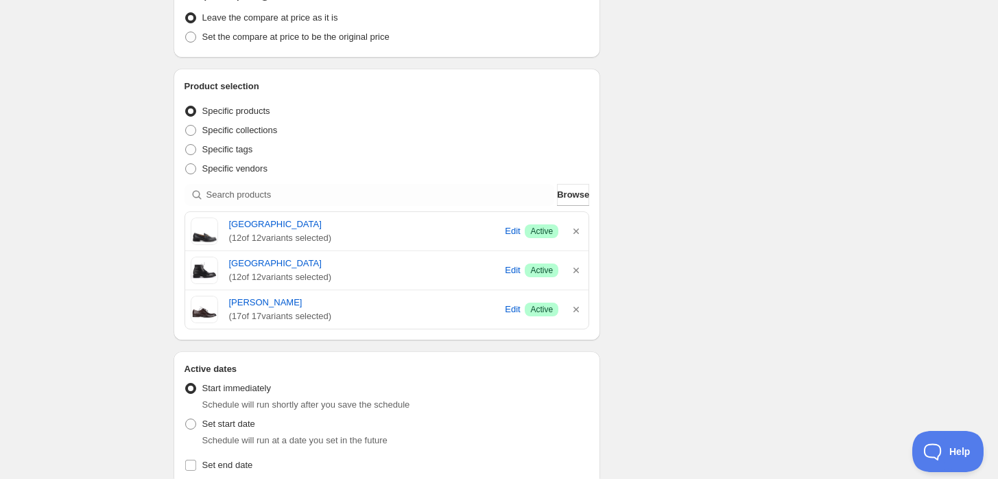
scroll to position [381, 0]
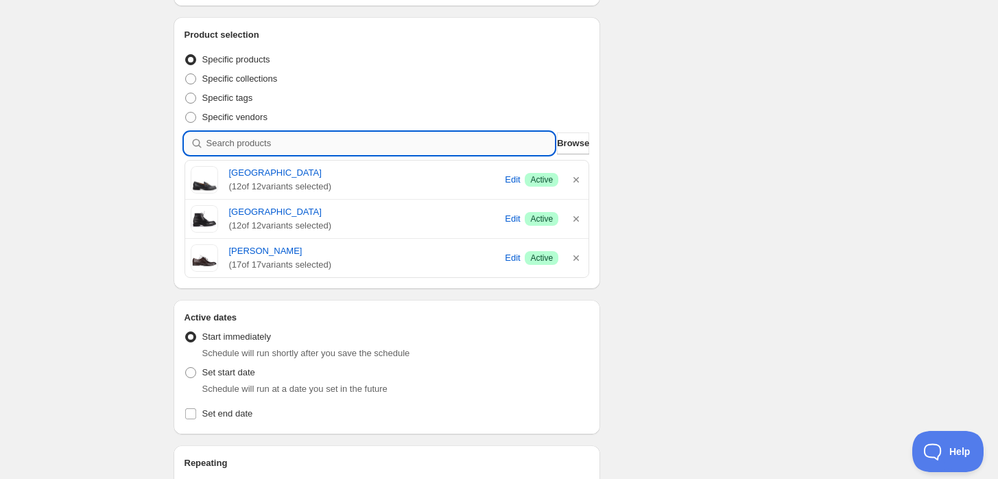
click at [344, 142] on input "search" at bounding box center [380, 143] width 348 height 22
type input "1"
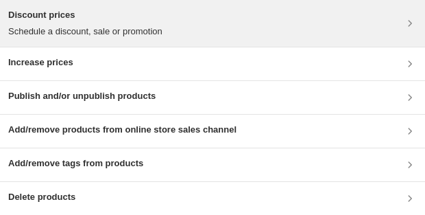
click at [405, 24] on icon at bounding box center [410, 23] width 14 height 14
click at [242, 27] on div "Discount prices Schedule a discount, sale or promotion" at bounding box center [212, 23] width 409 height 30
click at [114, 32] on p "Schedule a discount, sale or promotion" at bounding box center [85, 32] width 154 height 14
